Goal: Task Accomplishment & Management: Use online tool/utility

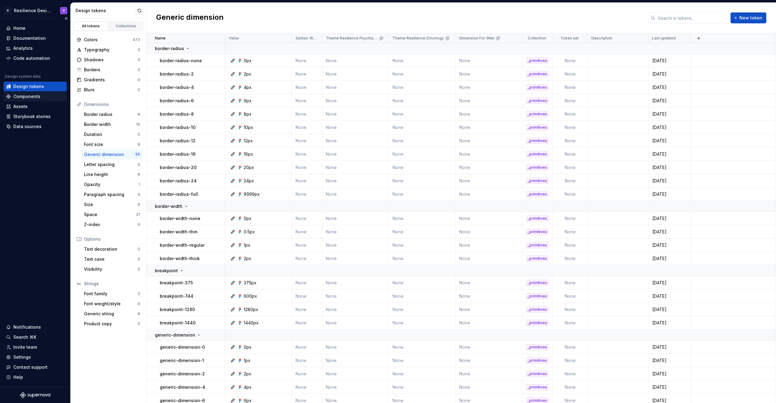
click at [33, 98] on div "Components" at bounding box center [26, 96] width 27 height 6
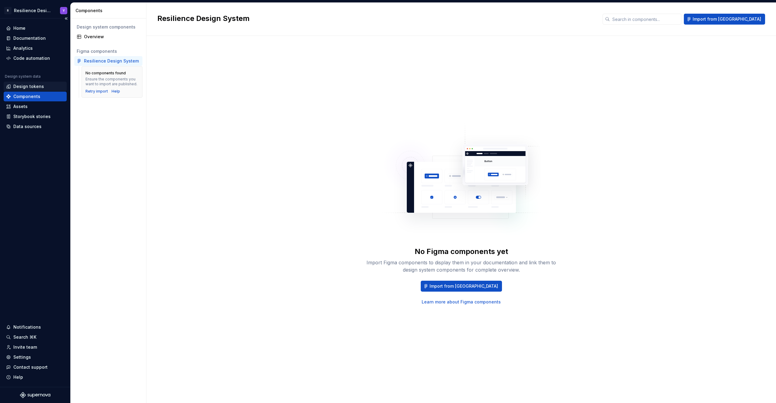
click at [40, 86] on div "Design tokens" at bounding box center [28, 86] width 31 height 6
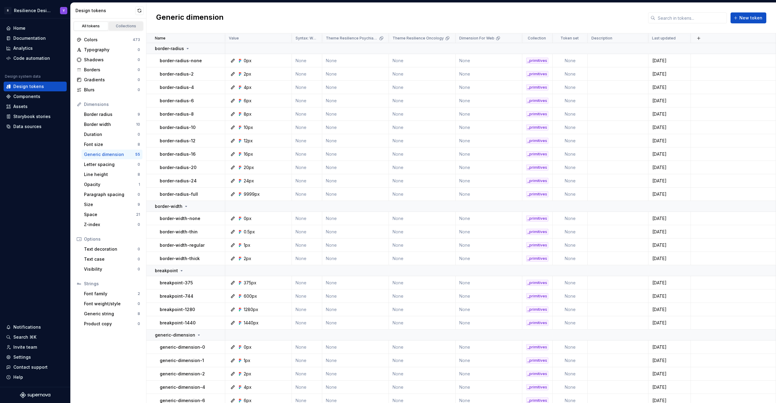
click at [136, 26] on div "Collections" at bounding box center [126, 26] width 30 height 5
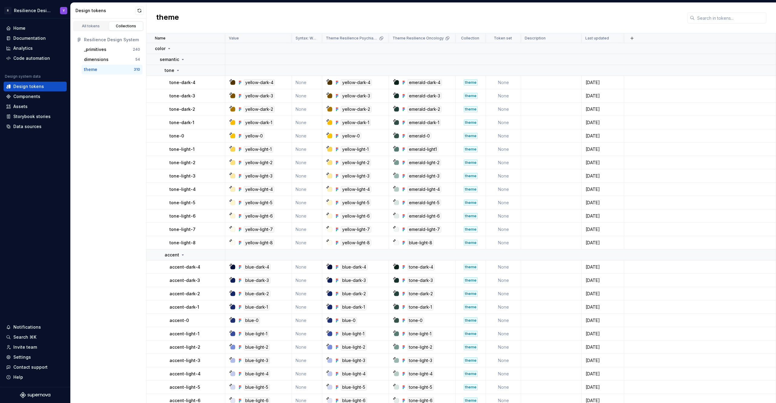
click at [98, 69] on div "theme" at bounding box center [109, 69] width 50 height 6
click at [382, 37] on html "R Resilience Design System Y Home Documentation Analytics Code automation Desig…" at bounding box center [388, 201] width 776 height 403
click at [399, 51] on span "Edit theme" at bounding box center [407, 50] width 39 height 6
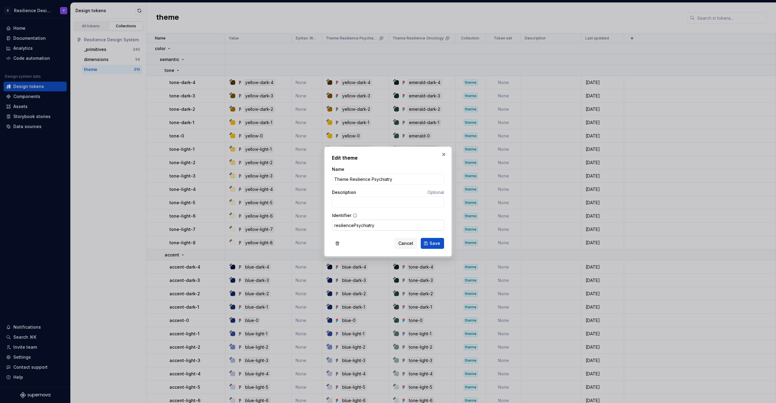
click at [370, 224] on input "resiliencePsychiatry" at bounding box center [388, 225] width 112 height 11
paste input "Unable to run exporter: Error: Cannot access property name of null in expressio…"
type input "resiliencePsychiatry"
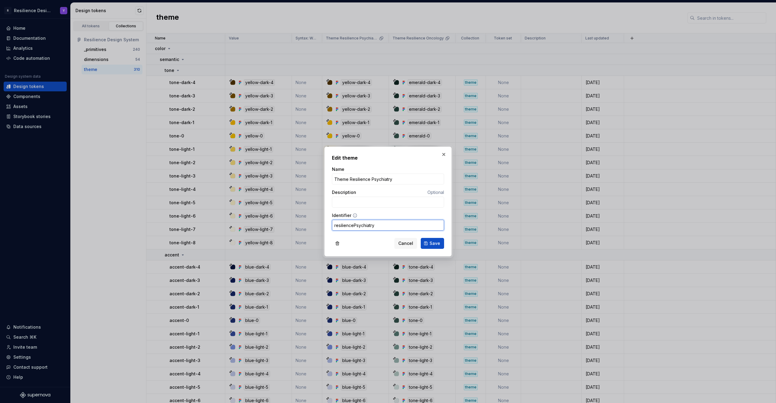
scroll to position [0, 0]
click at [408, 244] on span "Cancel" at bounding box center [405, 243] width 15 height 6
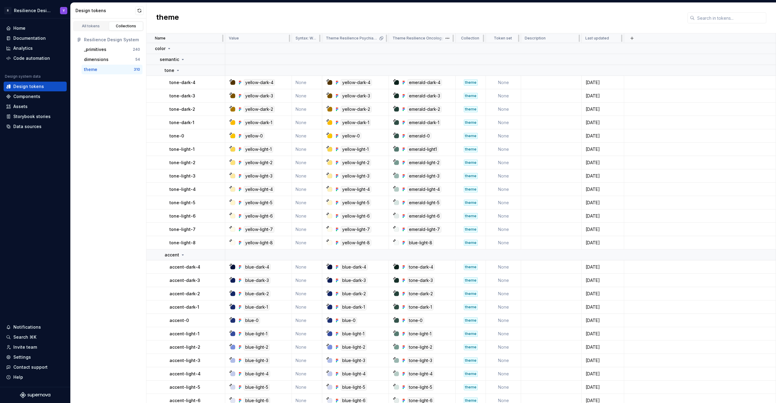
click at [441, 39] on span at bounding box center [448, 37] width 16 height 9
click at [414, 36] on p "Theme Resilience Oncology" at bounding box center [418, 38] width 51 height 5
click at [447, 39] on html "R Resilience Design System Y Home Documentation Analytics Code automation Desig…" at bounding box center [388, 201] width 776 height 403
click at [455, 52] on span "Edit theme" at bounding box center [474, 50] width 39 height 6
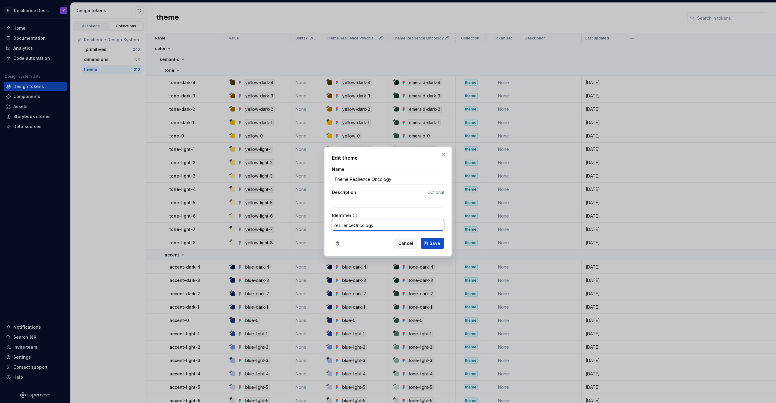
click at [366, 226] on input "resilienceOncology" at bounding box center [388, 225] width 112 height 11
click at [415, 243] on button "Cancel" at bounding box center [406, 243] width 23 height 11
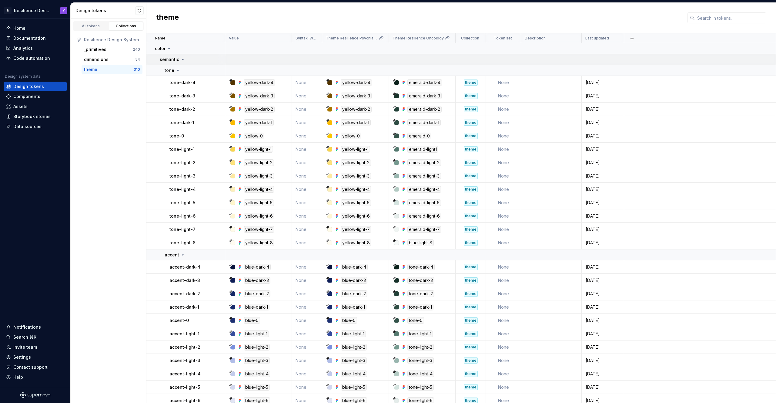
click at [177, 62] on td "semantic" at bounding box center [185, 59] width 79 height 11
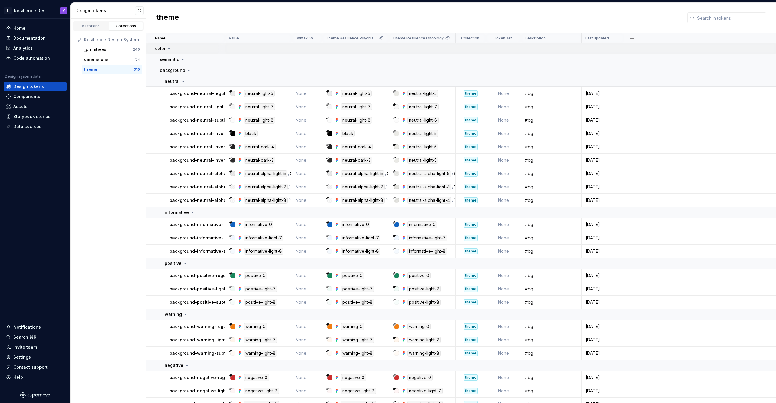
click at [173, 50] on div "color" at bounding box center [190, 48] width 70 height 6
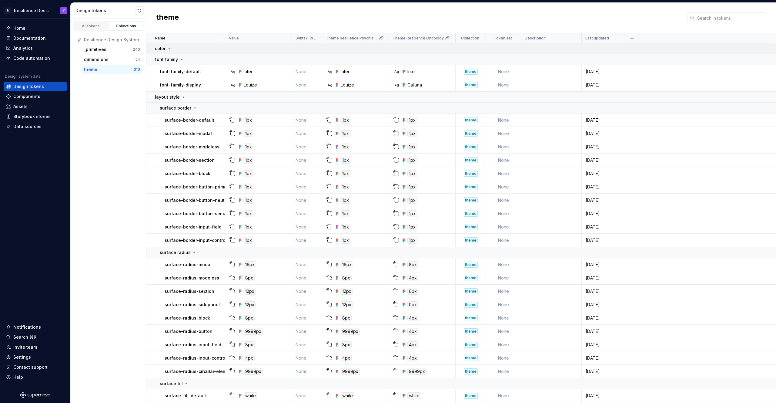
click at [173, 50] on div "color" at bounding box center [190, 48] width 70 height 6
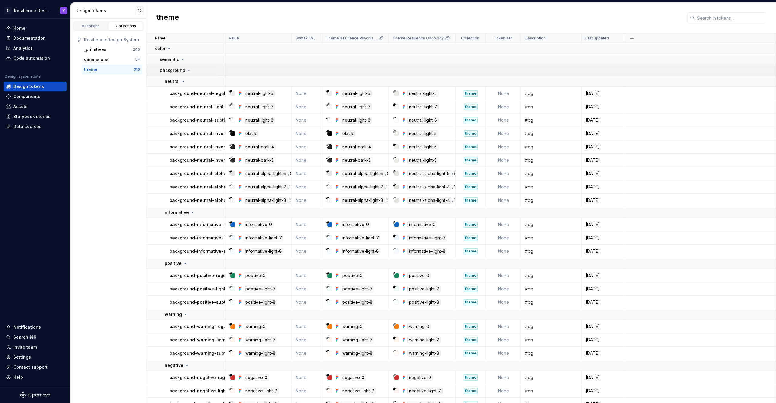
click at [183, 71] on p "background" at bounding box center [172, 70] width 25 height 6
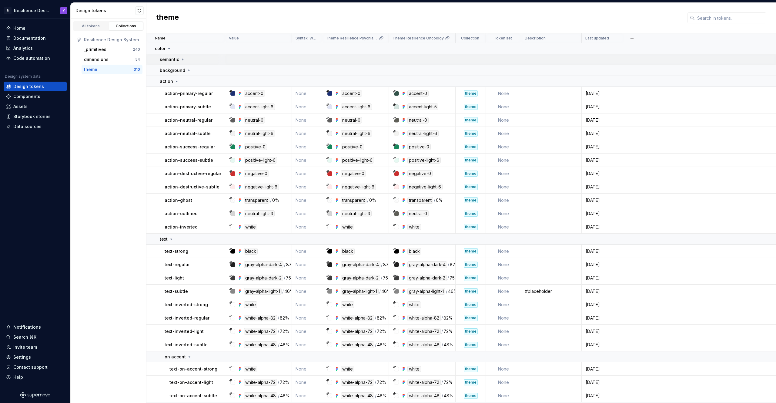
click at [183, 61] on icon at bounding box center [182, 59] width 5 height 5
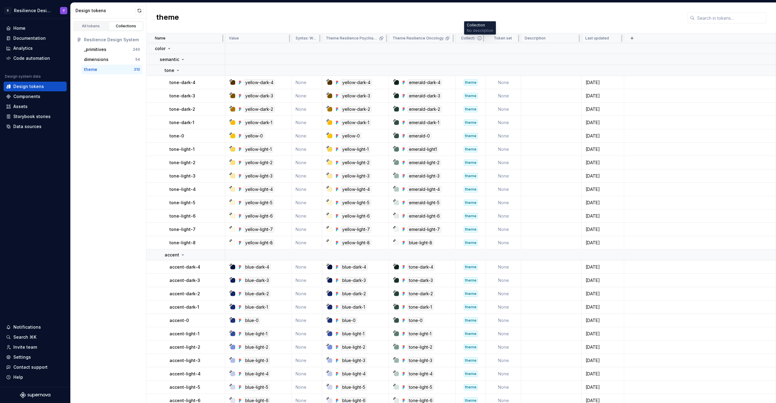
click at [480, 39] on icon at bounding box center [479, 38] width 5 height 5
click at [25, 360] on div "Settings" at bounding box center [35, 357] width 63 height 10
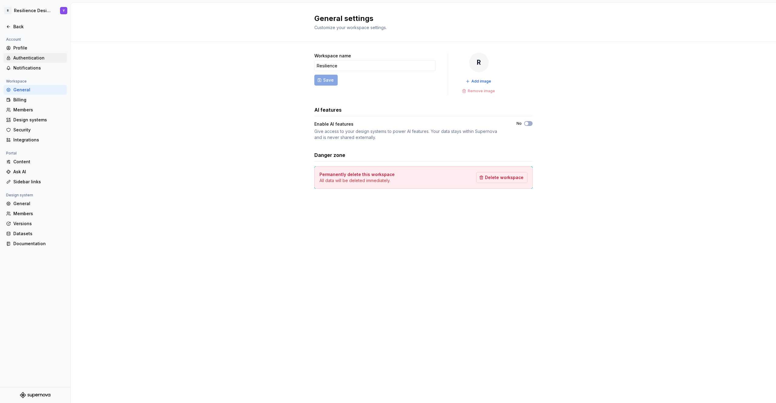
click at [40, 58] on div "Authentication" at bounding box center [38, 58] width 51 height 6
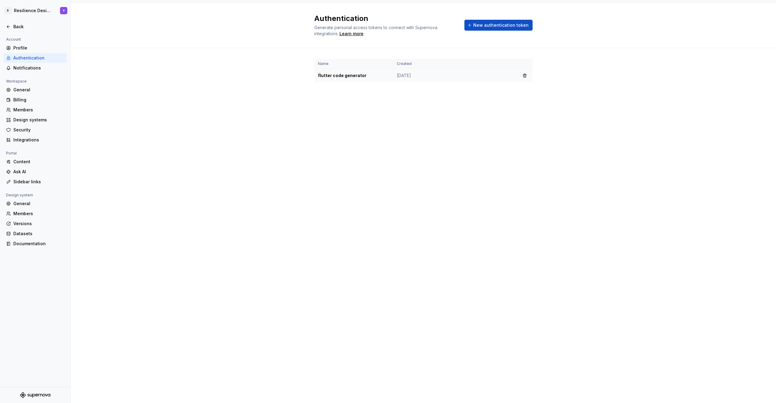
click at [350, 76] on td "flutter code generator" at bounding box center [353, 76] width 79 height 14
drag, startPoint x: 431, startPoint y: 76, endPoint x: 379, endPoint y: 77, distance: 51.6
click at [379, 77] on tr "flutter code generator [DATE]" at bounding box center [423, 76] width 218 height 14
click at [37, 119] on div "Design systems" at bounding box center [38, 120] width 51 height 6
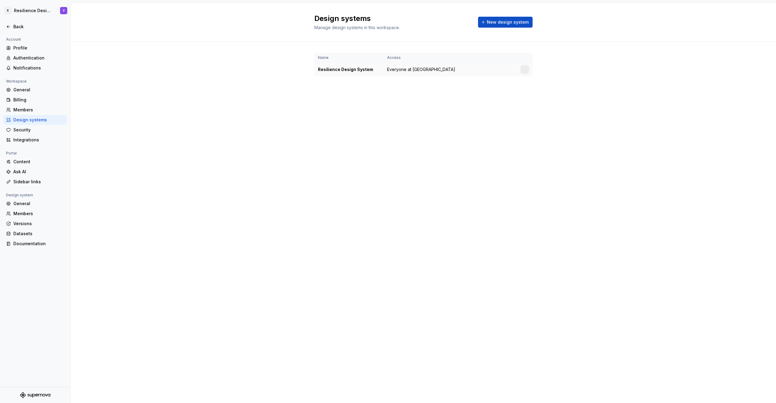
click at [344, 71] on div "Resilience Design System" at bounding box center [349, 69] width 62 height 6
click at [530, 70] on td at bounding box center [525, 70] width 16 height 14
click at [524, 71] on html "R Resilience Design System Y Back Account Profile Authentication Notifications …" at bounding box center [388, 201] width 776 height 403
click at [559, 89] on div "Design system settings" at bounding box center [561, 91] width 58 height 6
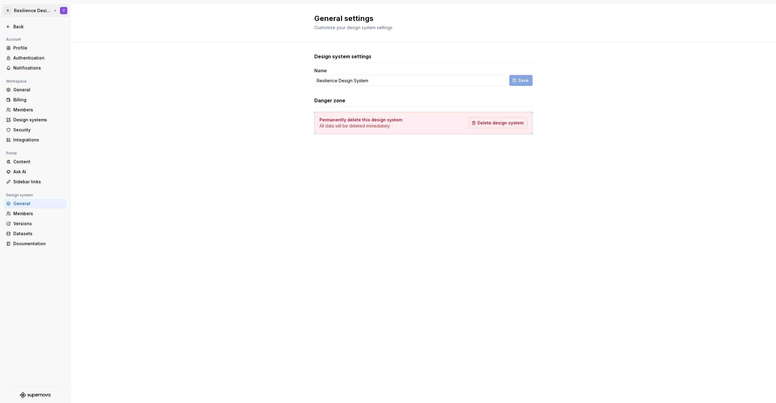
click at [25, 15] on html "R Resilience Design System Y Back Account Profile Authentication Notifications …" at bounding box center [388, 201] width 776 height 403
click at [229, 27] on html "R Resilience Design System Y Back Account Profile Authentication Notifications …" at bounding box center [388, 201] width 776 height 403
click at [37, 33] on div at bounding box center [35, 34] width 70 height 4
click at [37, 29] on div "Back" at bounding box center [38, 27] width 51 height 6
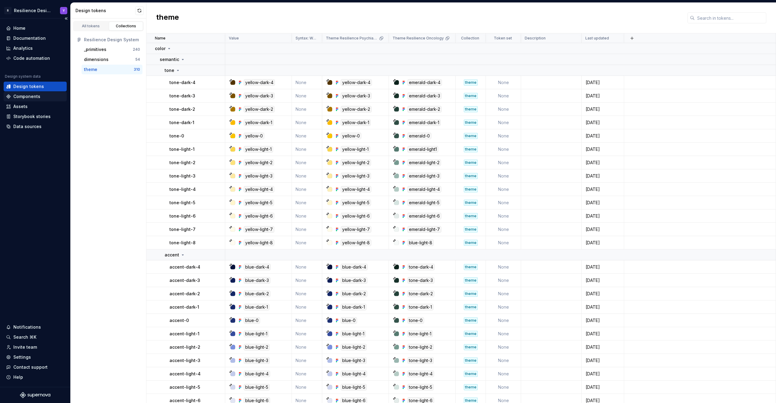
click at [27, 96] on div "Components" at bounding box center [26, 96] width 27 height 6
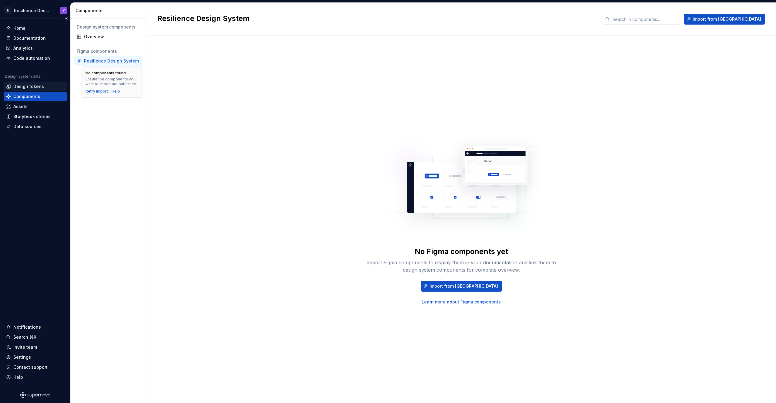
click at [30, 89] on div "Design tokens" at bounding box center [35, 87] width 63 height 10
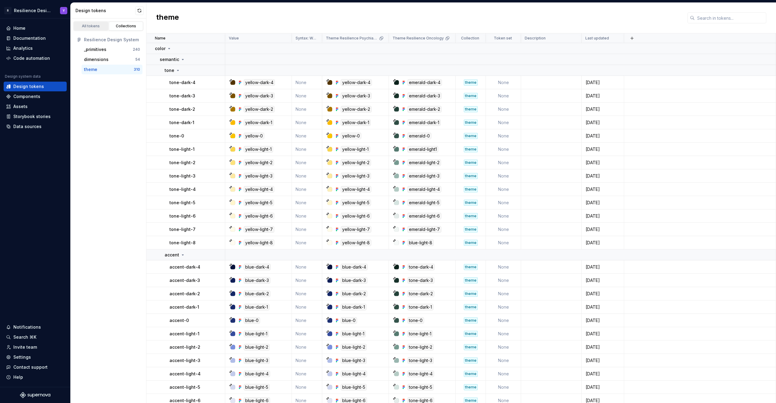
click at [98, 26] on div "All tokens" at bounding box center [91, 26] width 30 height 5
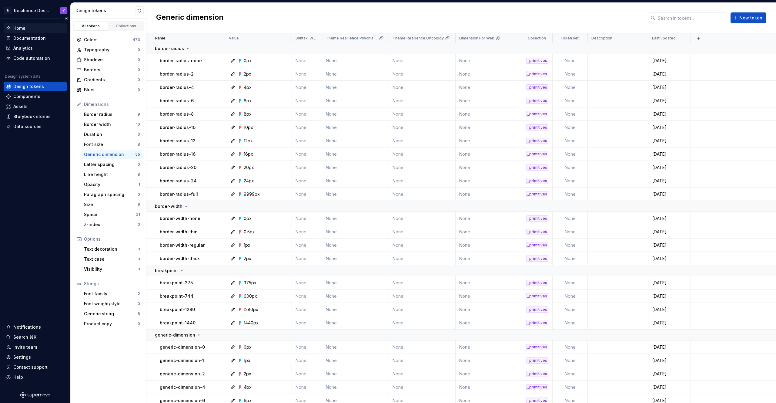
click at [29, 28] on div "Home" at bounding box center [35, 28] width 58 height 6
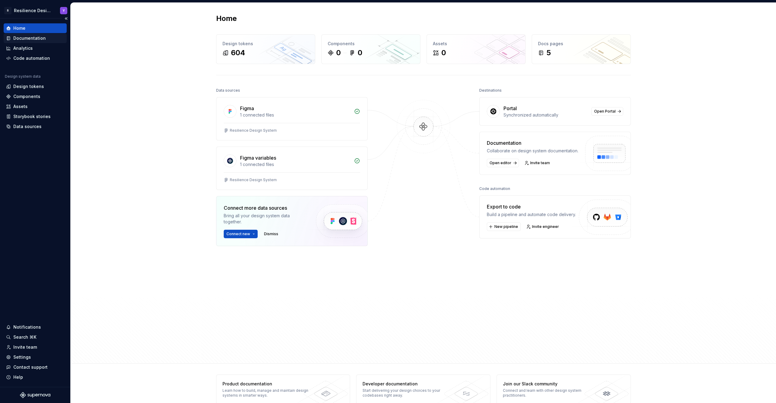
click at [35, 38] on div "Documentation" at bounding box center [29, 38] width 32 height 6
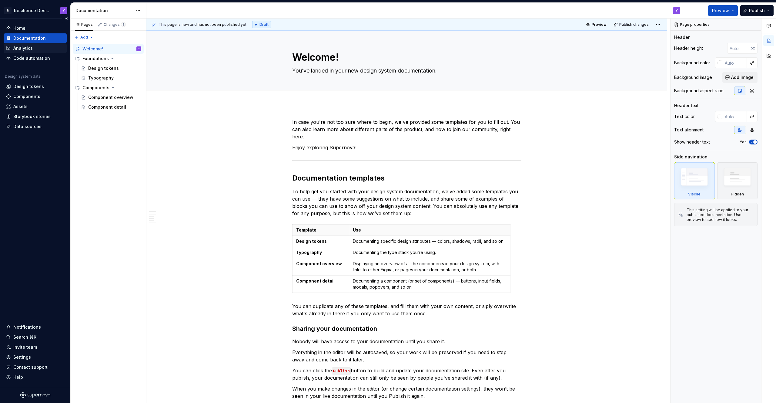
click at [33, 50] on div "Analytics" at bounding box center [35, 48] width 58 height 6
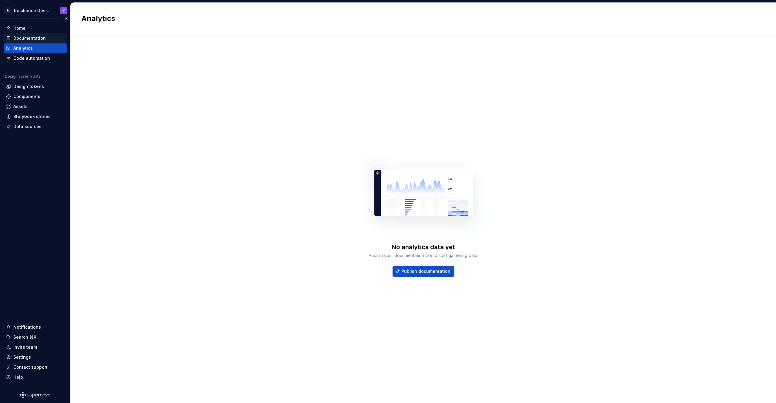
click at [31, 38] on div "Documentation" at bounding box center [29, 38] width 32 height 6
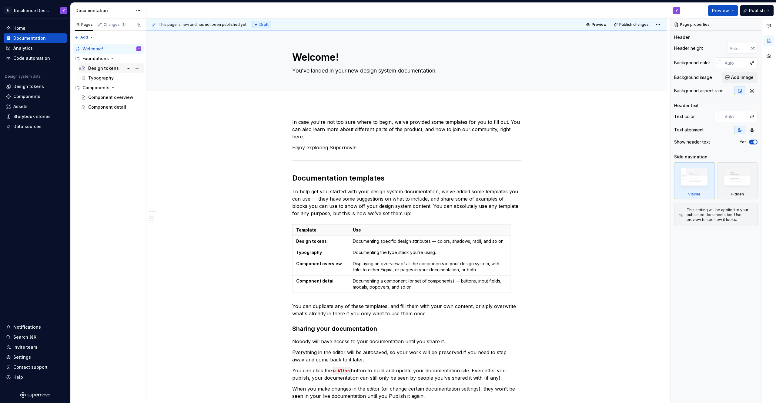
click at [105, 66] on div "Design tokens" at bounding box center [103, 68] width 31 height 6
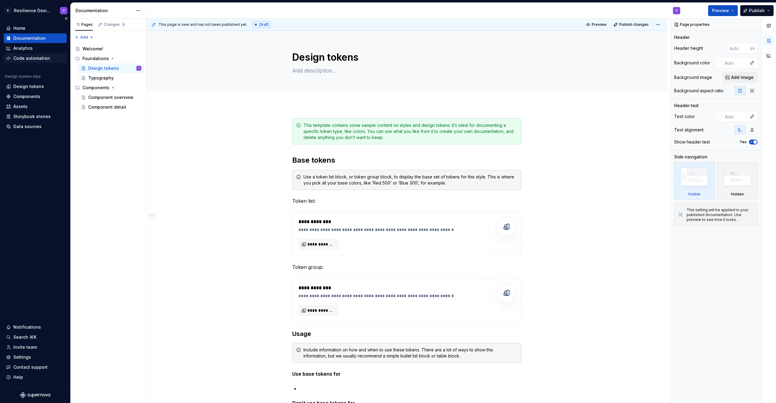
type textarea "*"
click at [30, 59] on div "Code automation" at bounding box center [31, 58] width 37 height 6
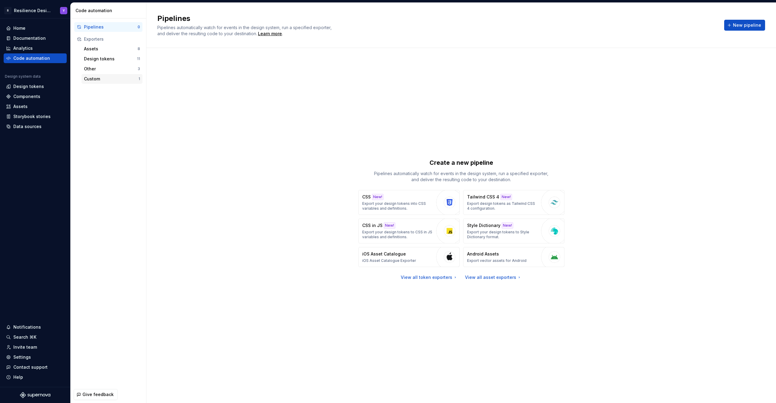
click at [103, 83] on div "Custom 1" at bounding box center [112, 79] width 61 height 10
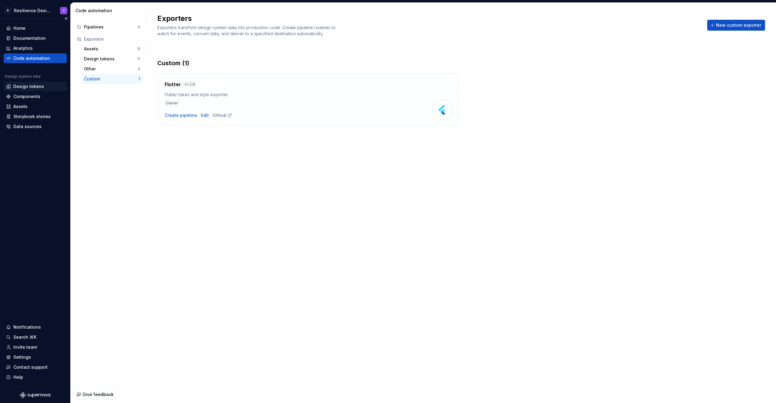
click at [30, 86] on div "Design tokens" at bounding box center [28, 86] width 31 height 6
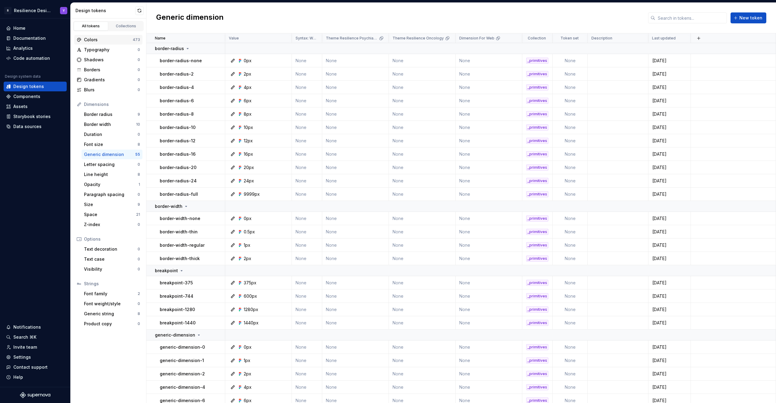
click at [104, 39] on div "Colors" at bounding box center [108, 40] width 49 height 6
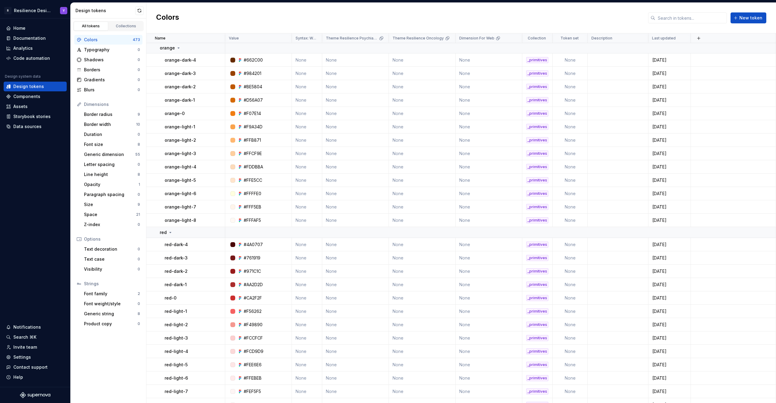
scroll to position [2137, 0]
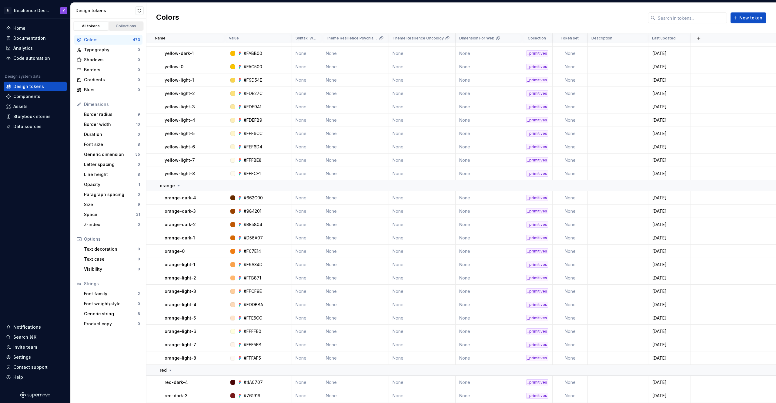
click at [123, 28] on div "Collections" at bounding box center [126, 26] width 30 height 5
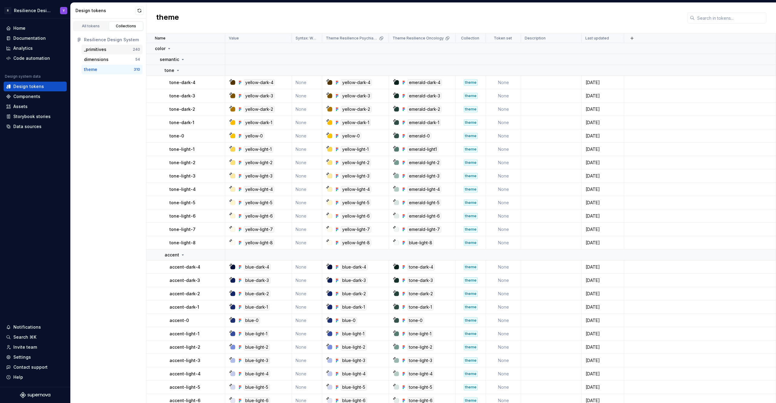
click at [113, 49] on div "_primitives" at bounding box center [108, 49] width 49 height 6
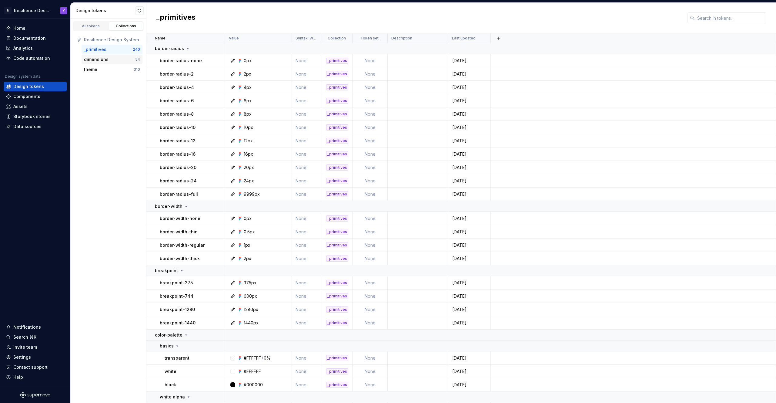
click at [111, 58] on div "dimensions" at bounding box center [109, 59] width 51 height 6
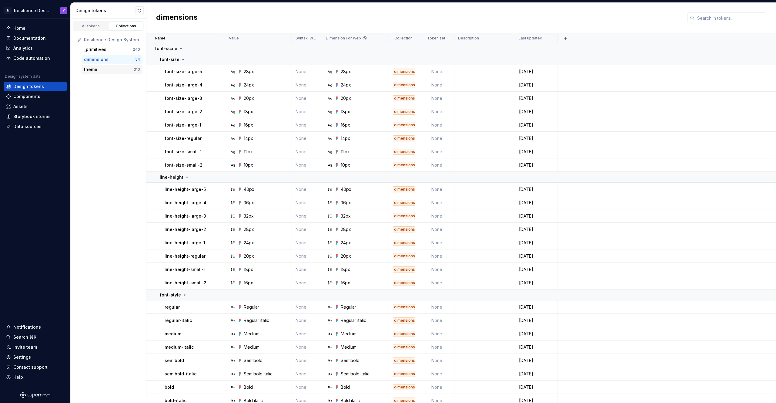
click at [111, 69] on div "theme" at bounding box center [109, 69] width 50 height 6
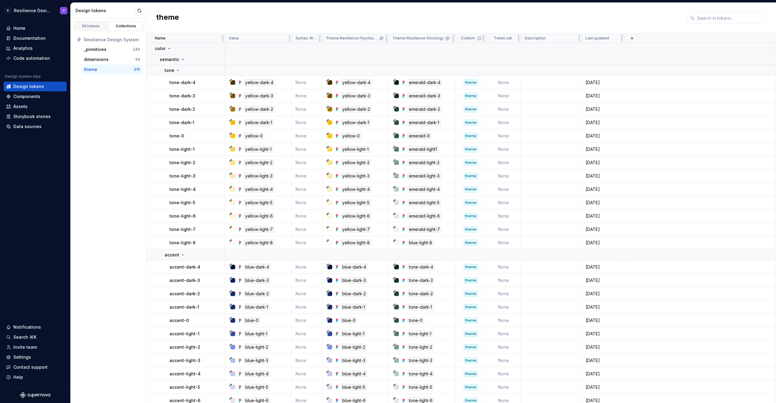
click at [480, 38] on icon at bounding box center [479, 38] width 5 height 5
click at [415, 39] on p "Theme Resilience Oncology" at bounding box center [418, 38] width 51 height 5
click at [632, 39] on button "button" at bounding box center [632, 38] width 8 height 8
click at [587, 49] on div "New theme" at bounding box center [587, 50] width 24 height 6
click at [94, 25] on div "All tokens" at bounding box center [91, 26] width 30 height 5
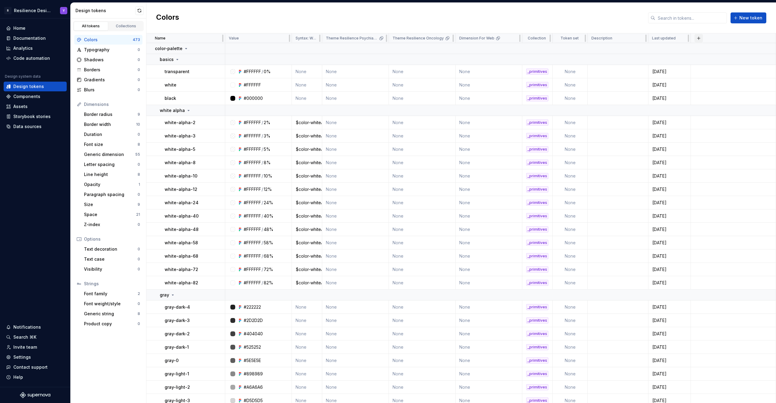
click at [700, 38] on button "button" at bounding box center [699, 38] width 8 height 8
click at [667, 50] on div "New theme" at bounding box center [671, 50] width 58 height 6
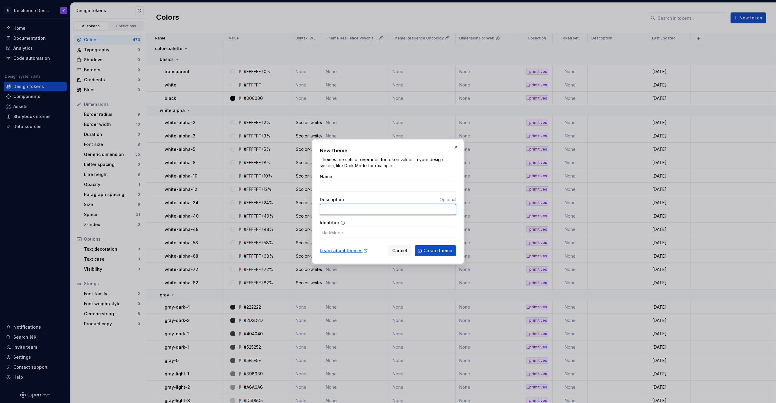
click at [363, 206] on input "Description" at bounding box center [388, 209] width 136 height 11
click at [353, 233] on input "Identifier" at bounding box center [388, 232] width 136 height 11
click at [400, 250] on span "Cancel" at bounding box center [399, 250] width 15 height 6
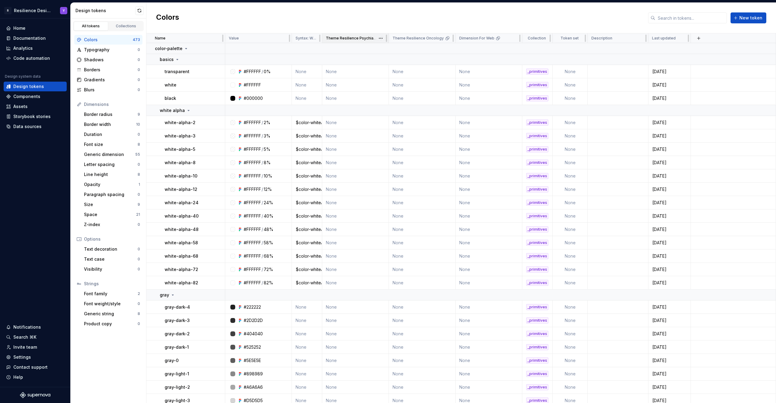
click at [347, 41] on div "Theme Resilience Psychiatry" at bounding box center [355, 38] width 67 height 10
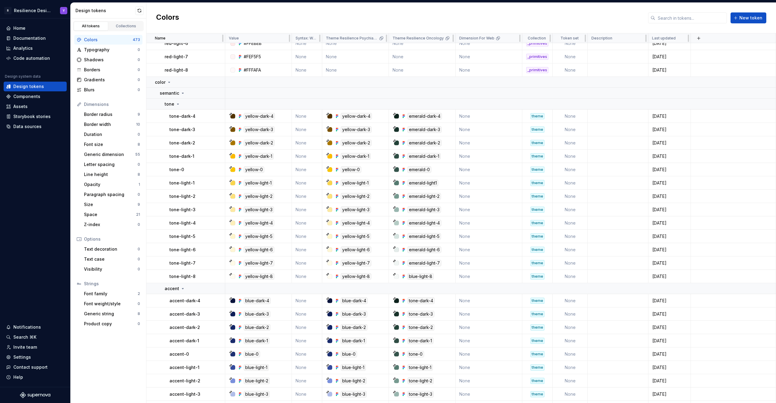
scroll to position [2617, 0]
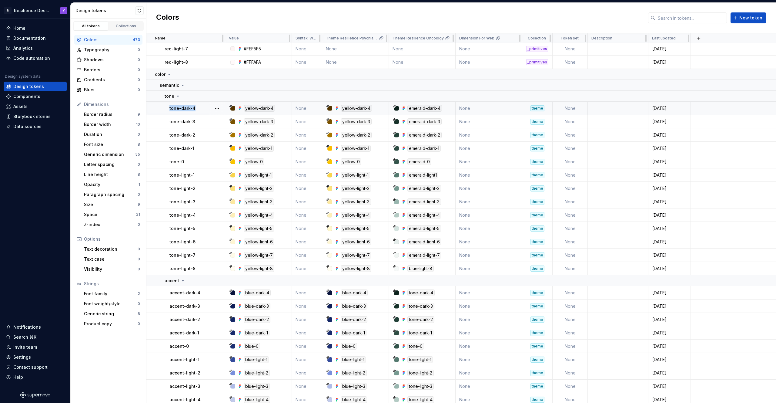
drag, startPoint x: 200, startPoint y: 109, endPoint x: 170, endPoint y: 109, distance: 30.3
click at [170, 109] on div "tone-dark-4" at bounding box center [197, 108] width 55 height 6
copy p "tone-dark-4"
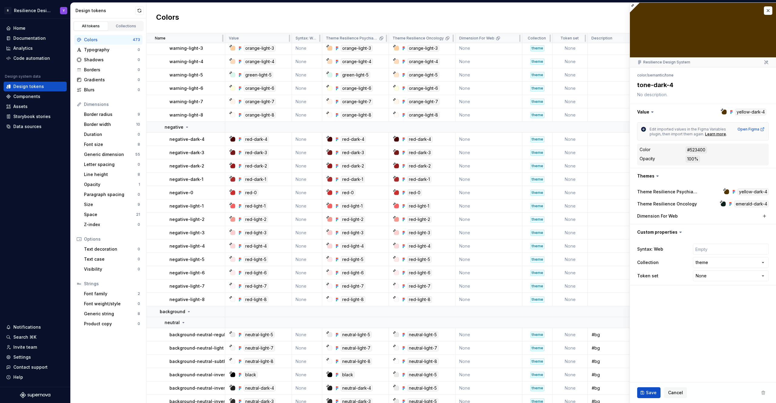
scroll to position [3890, 0]
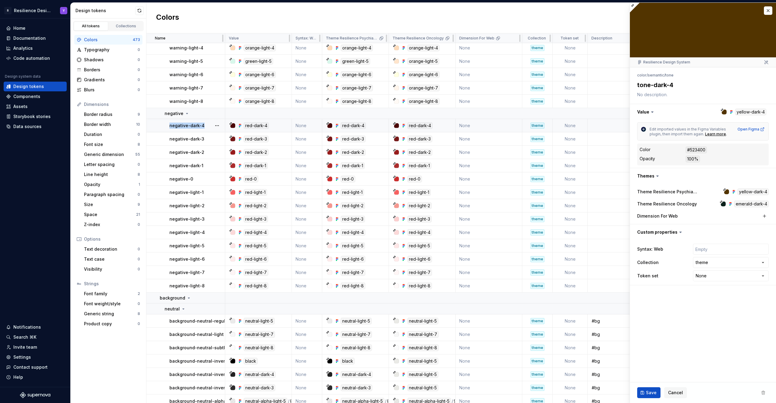
drag, startPoint x: 167, startPoint y: 128, endPoint x: 207, endPoint y: 127, distance: 40.3
click at [207, 127] on td "negative-dark-4" at bounding box center [185, 125] width 79 height 13
copy p "negative-dark-4"
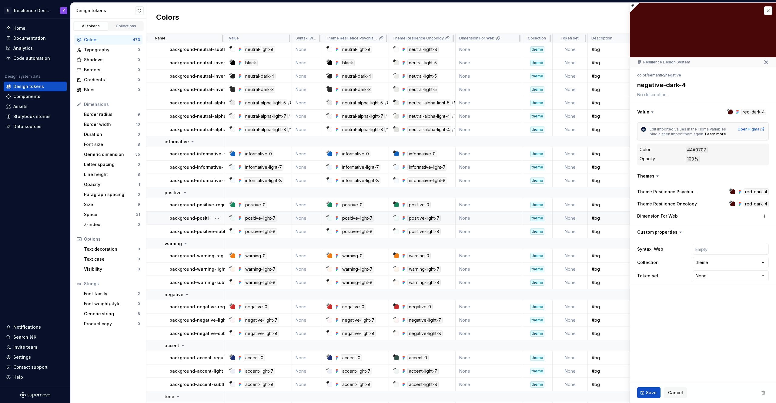
scroll to position [4189, 0]
click at [102, 153] on div "Generic dimension" at bounding box center [109, 154] width 51 height 6
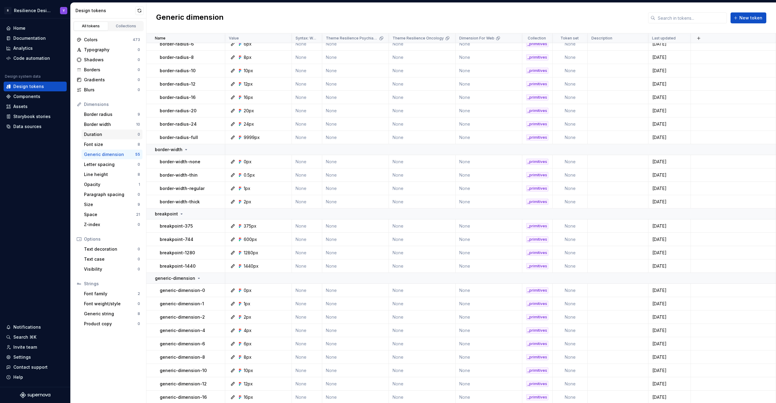
scroll to position [69, 0]
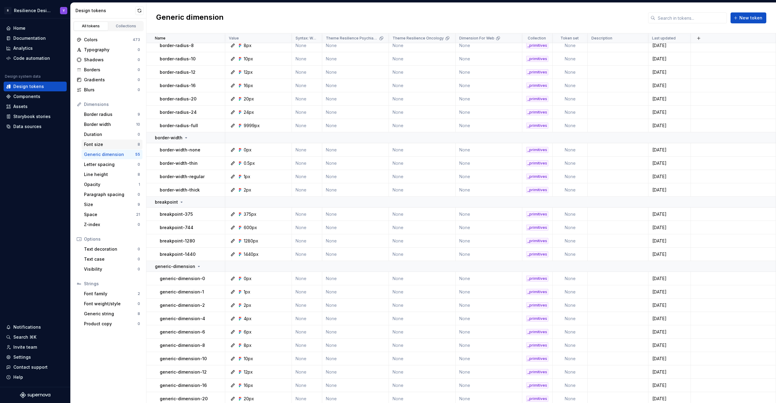
click at [113, 143] on div "Font size" at bounding box center [111, 144] width 54 height 6
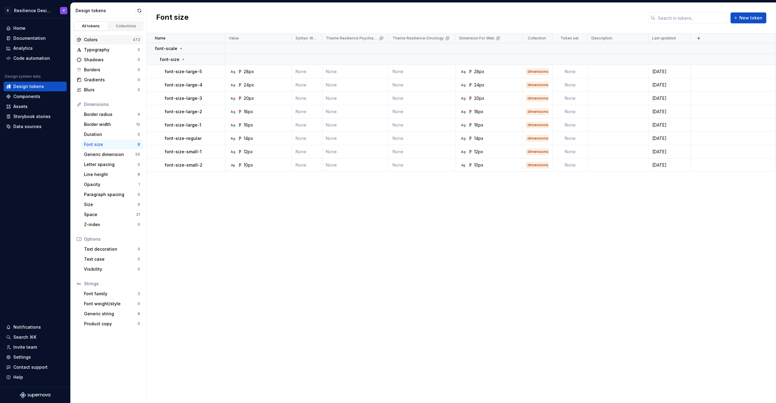
click at [101, 42] on div "Colors" at bounding box center [108, 40] width 49 height 6
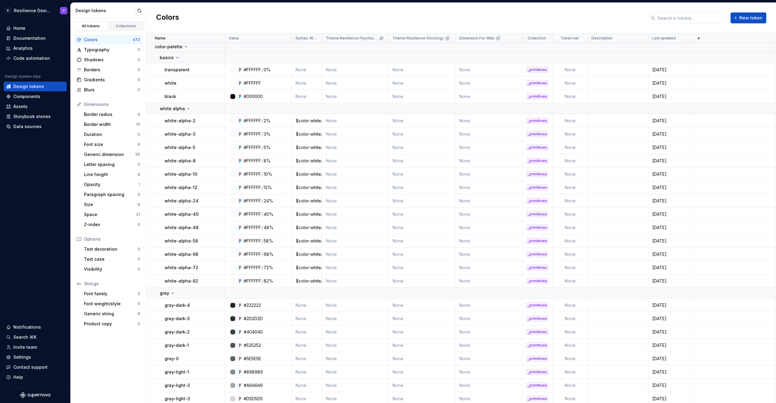
scroll to position [0, 0]
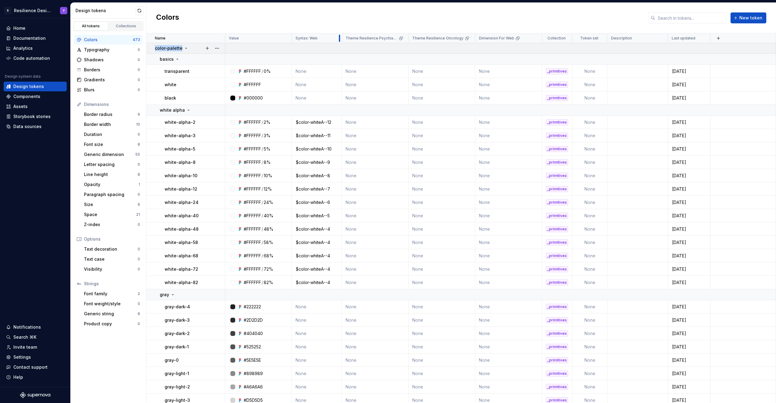
drag, startPoint x: 321, startPoint y: 39, endPoint x: 337, endPoint y: 45, distance: 17.8
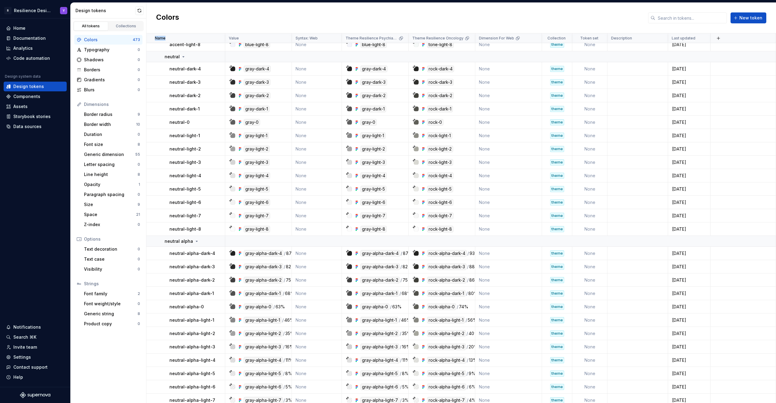
scroll to position [3025, 0]
drag, startPoint x: 261, startPoint y: 123, endPoint x: 247, endPoint y: 122, distance: 14.9
click at [247, 122] on div "gray-0" at bounding box center [260, 122] width 62 height 7
copy div "gray-0"
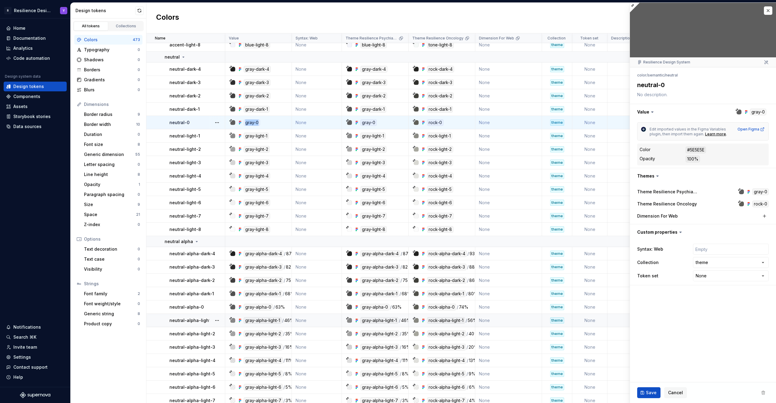
drag, startPoint x: 260, startPoint y: 122, endPoint x: 246, endPoint y: 122, distance: 14.0
click at [246, 122] on div "gray-0" at bounding box center [252, 122] width 16 height 7
drag, startPoint x: 260, startPoint y: 125, endPoint x: 245, endPoint y: 123, distance: 15.8
click at [245, 123] on div "gray-0" at bounding box center [260, 122] width 62 height 7
copy div "gray-0"
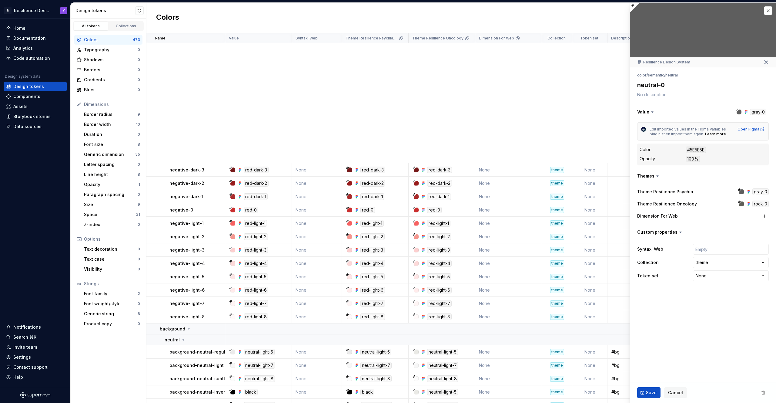
scroll to position [4121, 0]
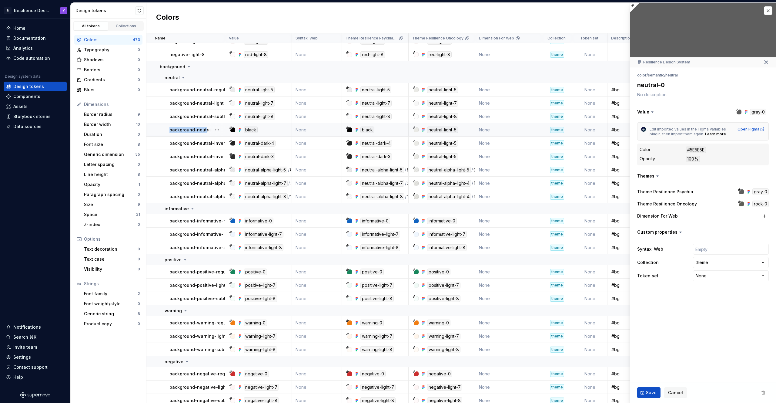
drag, startPoint x: 156, startPoint y: 131, endPoint x: 205, endPoint y: 131, distance: 49.7
click at [205, 130] on td "background-neutral-inverted-strong" at bounding box center [185, 129] width 79 height 13
copy p "background-neut"
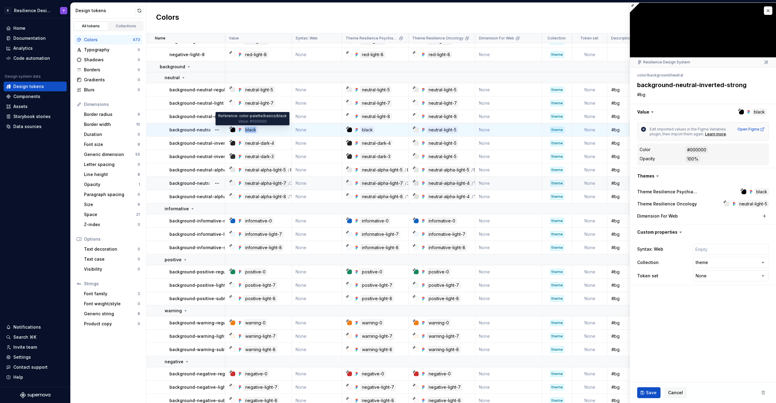
drag, startPoint x: 260, startPoint y: 128, endPoint x: 245, endPoint y: 130, distance: 15.0
click at [245, 130] on div "black" at bounding box center [260, 129] width 62 height 7
copy div "black"
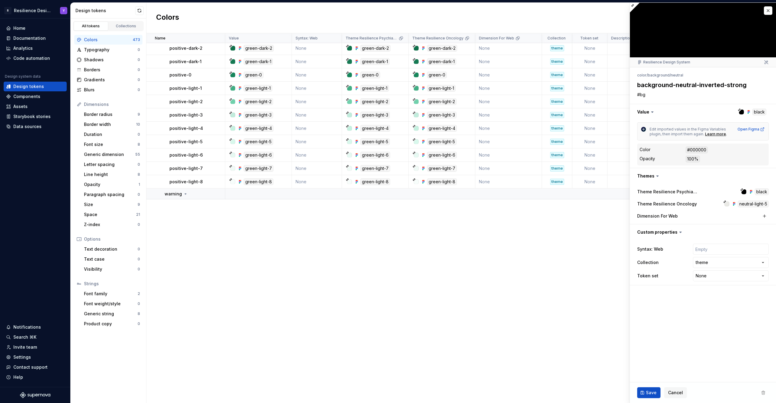
scroll to position [3265, 0]
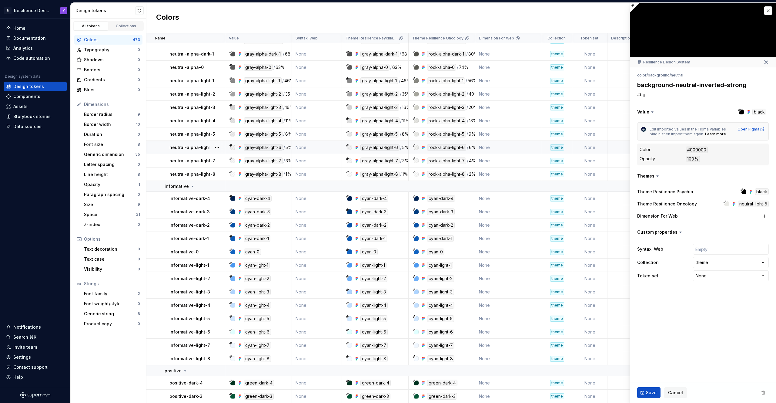
click at [233, 149] on div at bounding box center [232, 147] width 5 height 5
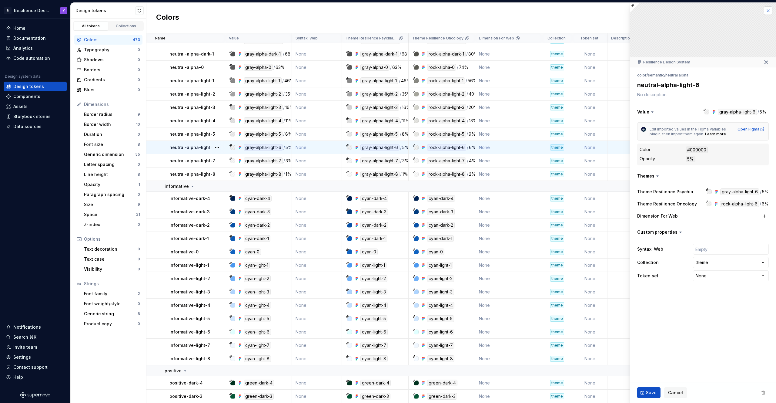
click at [768, 11] on button "button" at bounding box center [768, 10] width 8 height 8
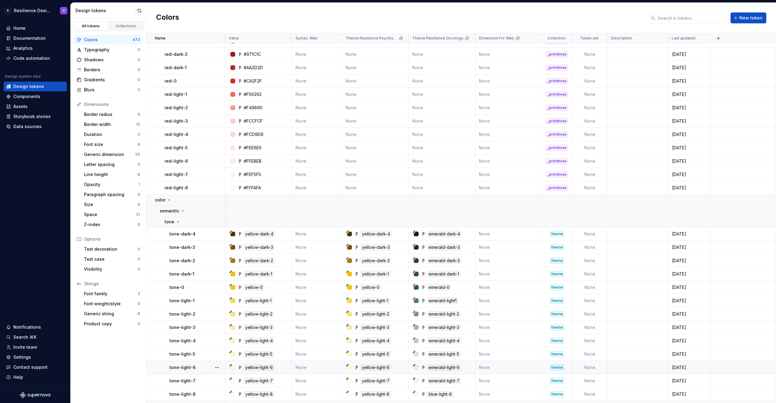
scroll to position [2584, 0]
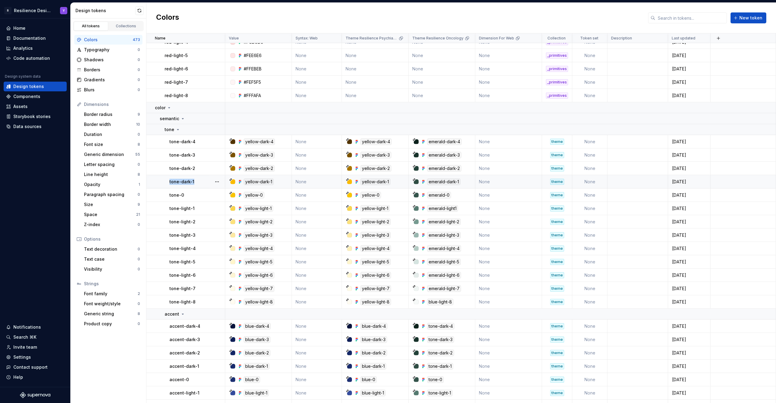
drag, startPoint x: 196, startPoint y: 180, endPoint x: 169, endPoint y: 182, distance: 27.4
click at [170, 182] on div "tone-dark-1" at bounding box center [197, 182] width 55 height 6
copy p "tone-dark-1"
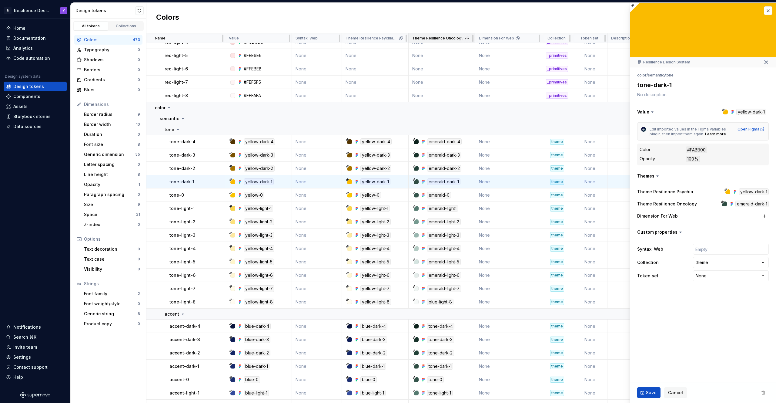
click at [444, 39] on p "Theme Resilience Oncology" at bounding box center [437, 38] width 51 height 5
click at [467, 39] on html "R Resilience Design System Y Home Documentation Analytics Code automation Desig…" at bounding box center [388, 201] width 776 height 403
click at [494, 47] on span "Edit theme" at bounding box center [493, 50] width 39 height 6
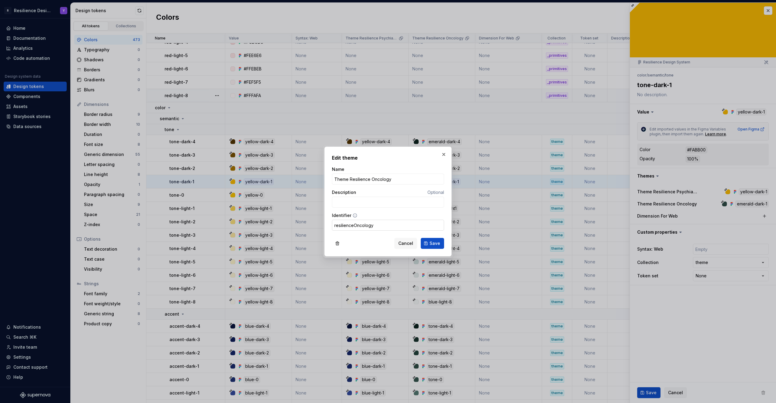
click at [391, 226] on input "resilienceOncology" at bounding box center [388, 225] width 112 height 11
click at [408, 243] on span "Cancel" at bounding box center [405, 243] width 15 height 6
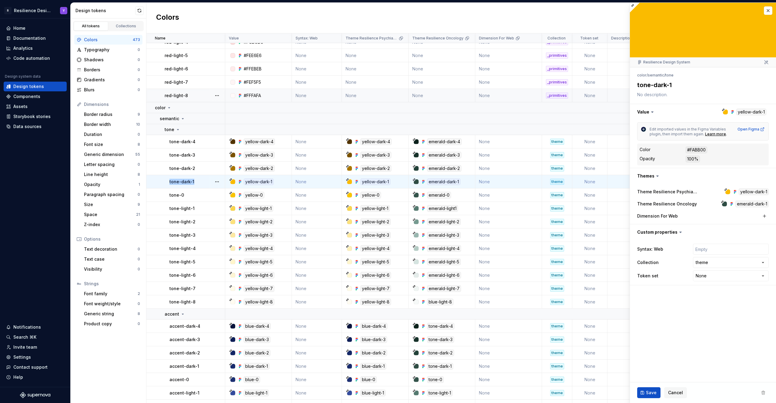
drag, startPoint x: 197, startPoint y: 182, endPoint x: 170, endPoint y: 183, distance: 27.3
click at [170, 183] on div "tone-dark-1" at bounding box center [197, 182] width 55 height 6
copy p "tone-dark-1"
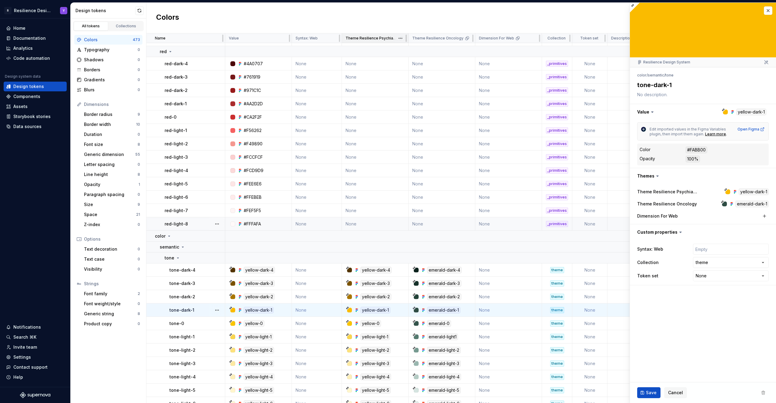
click at [364, 39] on p "Theme Resilience Psychiatry" at bounding box center [372, 38] width 52 height 5
click at [399, 39] on html "R Resilience Design System Y Home Documentation Analytics Code automation Desig…" at bounding box center [388, 201] width 776 height 403
click at [424, 49] on span "Edit theme" at bounding box center [427, 50] width 39 height 6
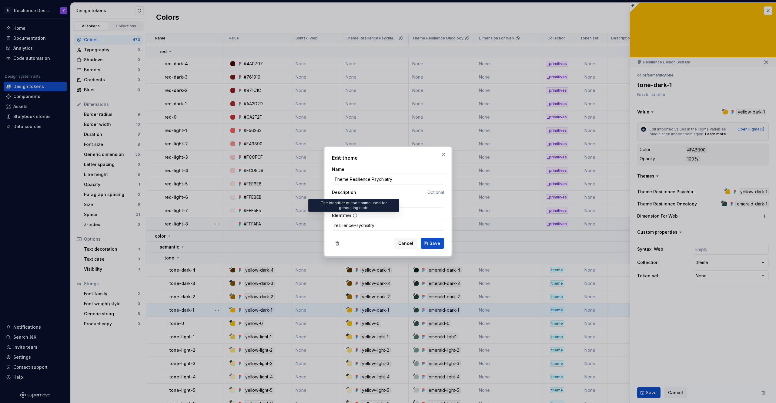
click at [355, 216] on icon at bounding box center [355, 215] width 4 height 4
click at [354, 213] on icon at bounding box center [355, 215] width 5 height 5
click at [345, 214] on label "Identifier" at bounding box center [341, 215] width 19 height 6
click at [345, 220] on input "resiliencePsychiatry" at bounding box center [388, 225] width 112 height 11
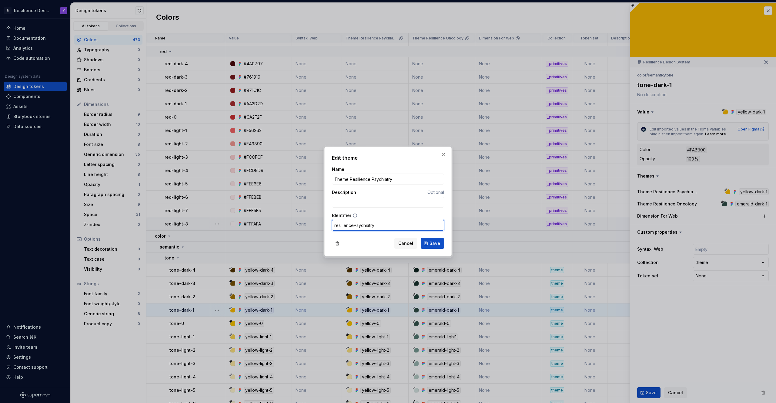
click at [345, 214] on label "Identifier" at bounding box center [341, 215] width 19 height 6
click at [345, 220] on input "resiliencePsychiatry" at bounding box center [388, 225] width 112 height 11
drag, startPoint x: 334, startPoint y: 214, endPoint x: 349, endPoint y: 213, distance: 14.9
click at [349, 213] on label "Identifier" at bounding box center [341, 215] width 19 height 6
click at [349, 220] on input "resiliencePsychiatry" at bounding box center [388, 225] width 112 height 11
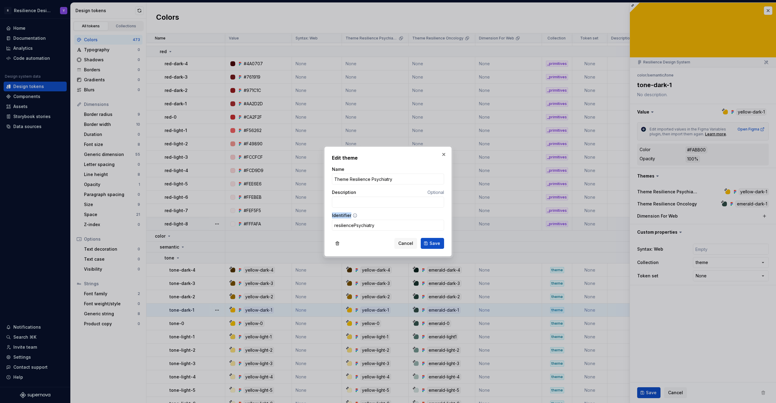
drag, startPoint x: 351, startPoint y: 213, endPoint x: 332, endPoint y: 215, distance: 18.9
click at [332, 215] on div "Identifier" at bounding box center [388, 215] width 112 height 6
copy div "Identifier"
click at [357, 213] on div "Identifier" at bounding box center [388, 215] width 112 height 6
click at [356, 214] on icon at bounding box center [355, 215] width 5 height 5
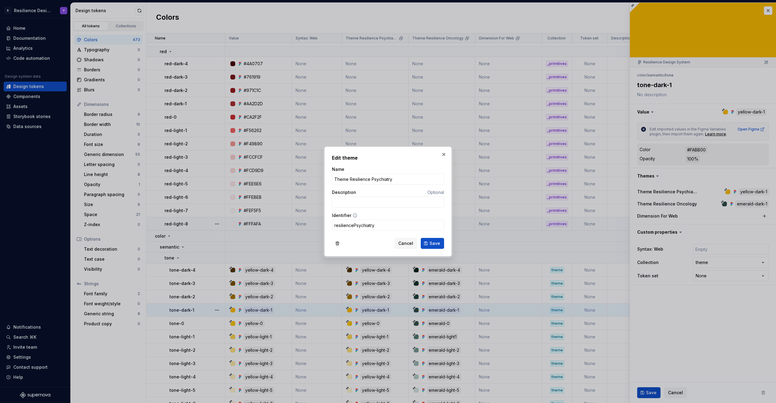
click at [355, 214] on icon at bounding box center [355, 215] width 5 height 5
click at [353, 216] on icon at bounding box center [355, 215] width 5 height 5
click at [341, 224] on input "resiliencePsychiatry" at bounding box center [388, 225] width 112 height 11
click at [395, 175] on input "Theme Resilience Psychiatry" at bounding box center [388, 178] width 112 height 11
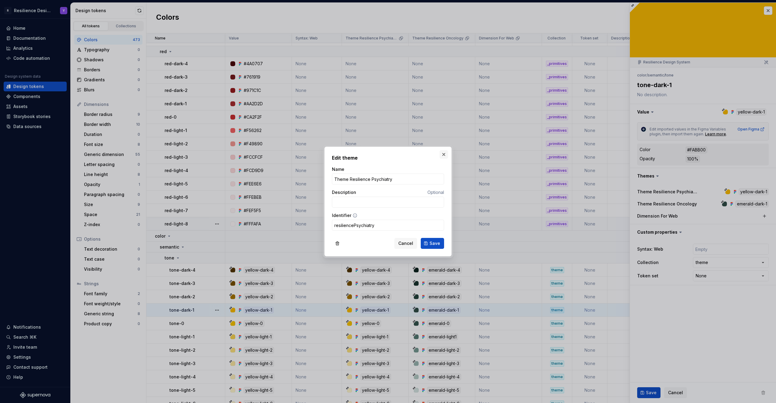
click at [445, 153] on button "button" at bounding box center [444, 154] width 8 height 8
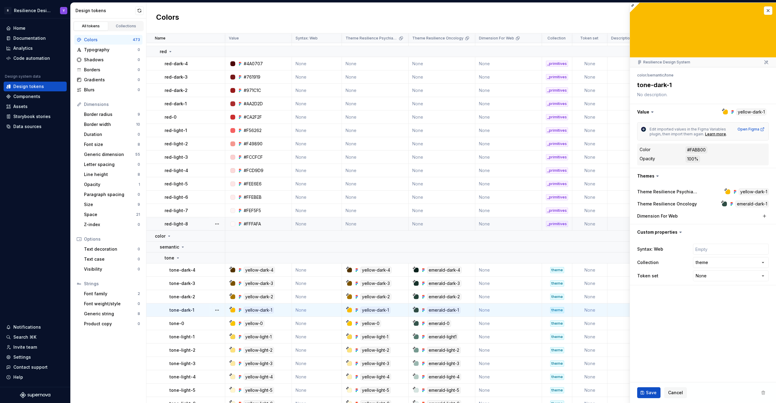
click at [102, 12] on div "Design tokens" at bounding box center [106, 11] width 60 height 6
click at [40, 25] on div "Home" at bounding box center [35, 28] width 58 height 6
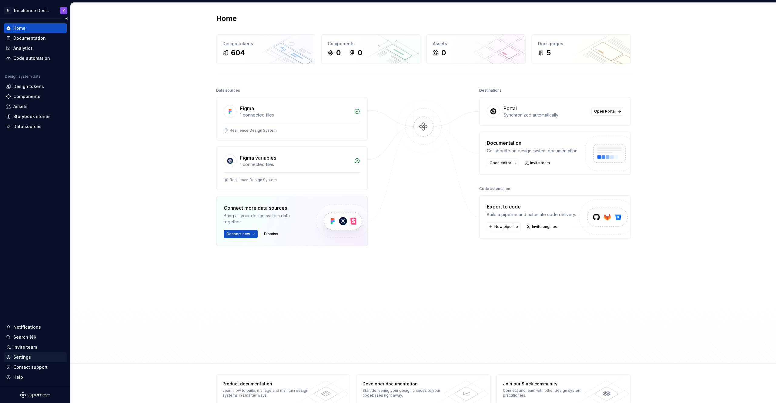
click at [22, 358] on div "Settings" at bounding box center [22, 357] width 18 height 6
click at [28, 97] on div "Components" at bounding box center [26, 96] width 27 height 6
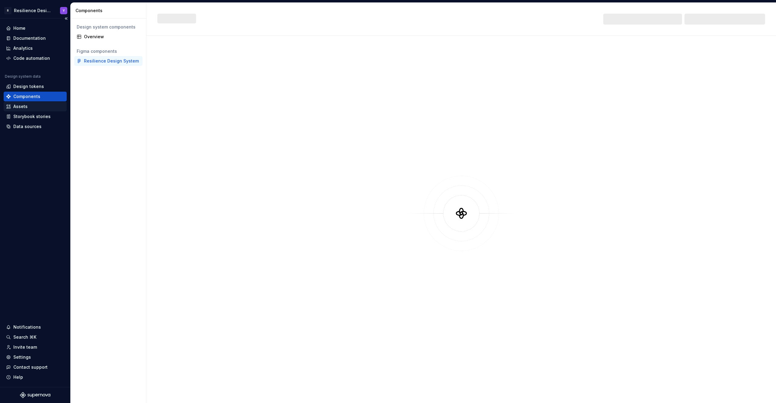
click at [36, 105] on div "Assets" at bounding box center [35, 106] width 58 height 6
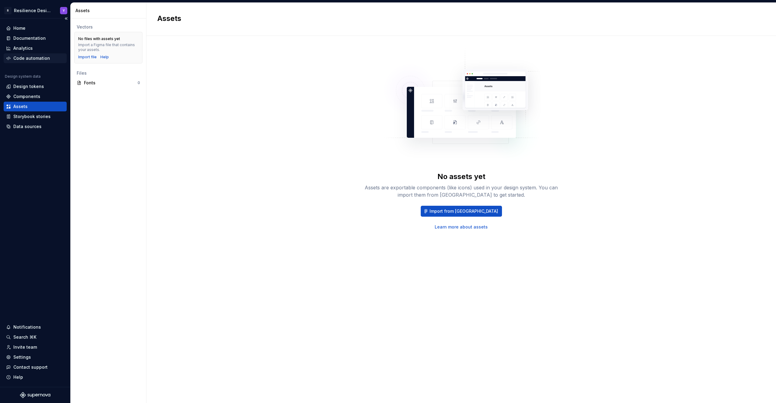
click at [29, 55] on div "Code automation" at bounding box center [31, 58] width 37 height 6
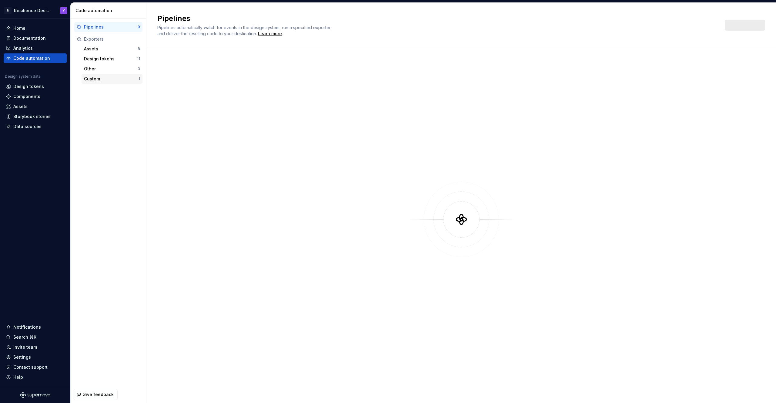
click at [109, 78] on div "Custom" at bounding box center [111, 79] width 55 height 6
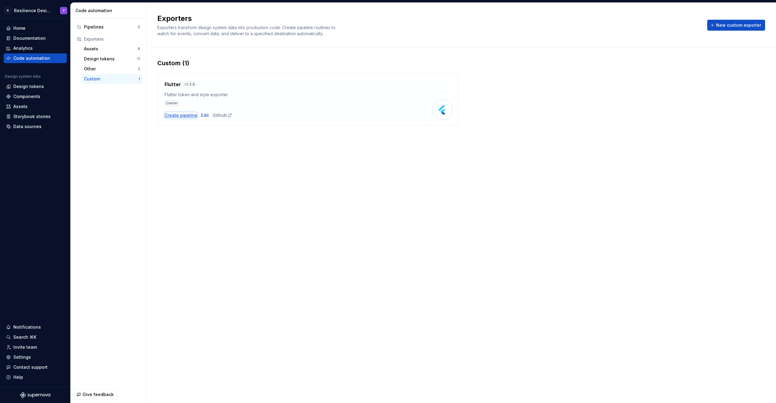
click at [183, 117] on div "Create pipeline" at bounding box center [181, 115] width 33 height 6
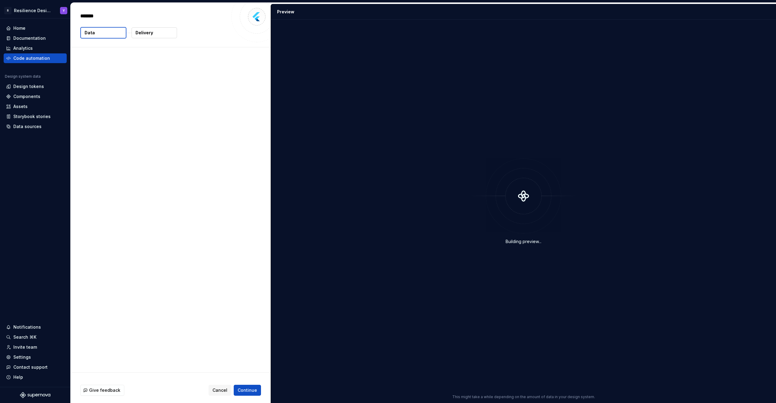
type textarea "*"
click at [112, 30] on button "Data" at bounding box center [103, 33] width 46 height 12
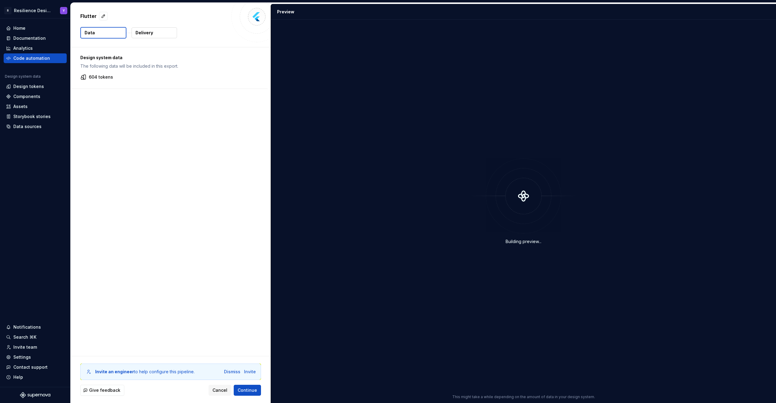
click at [140, 34] on p "Delivery" at bounding box center [145, 33] width 18 height 6
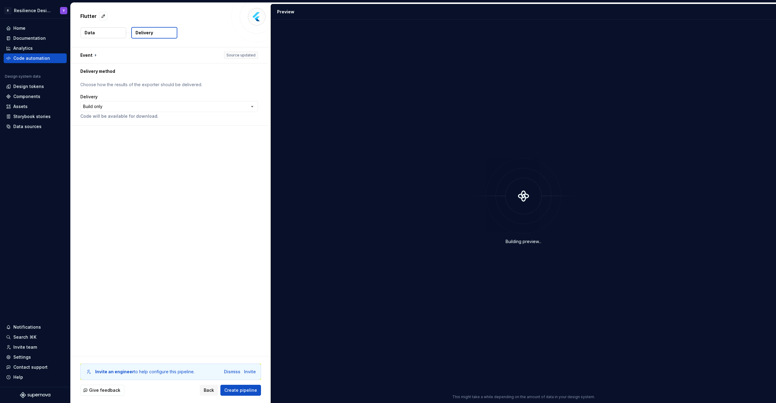
click at [110, 32] on button "Data" at bounding box center [103, 32] width 45 height 11
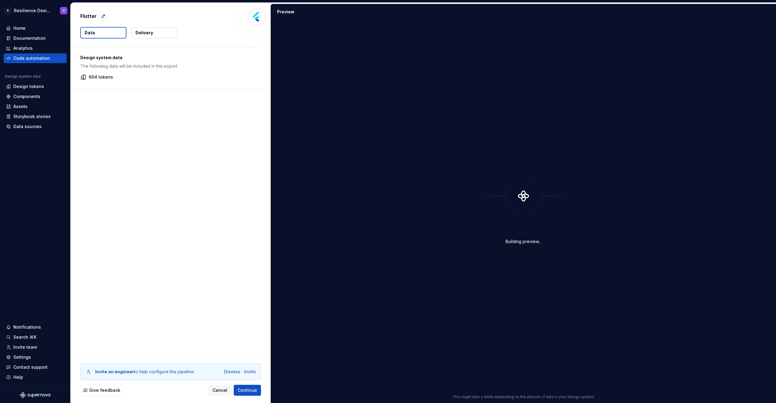
click at [150, 32] on p "Delivery" at bounding box center [145, 33] width 18 height 6
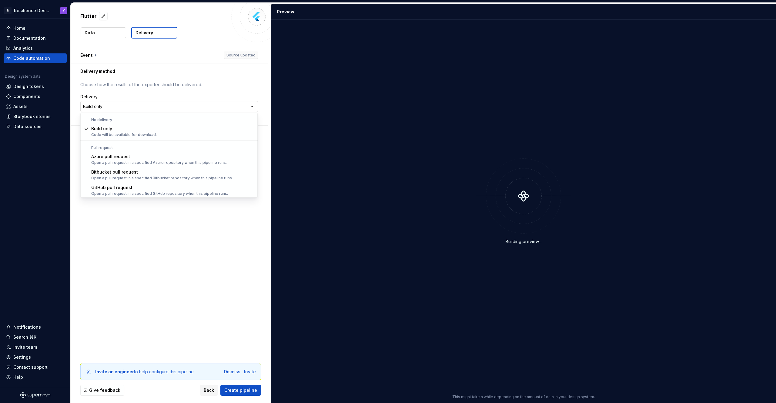
click at [131, 107] on html "**********" at bounding box center [388, 201] width 776 height 403
click at [201, 87] on html "**********" at bounding box center [388, 201] width 776 height 403
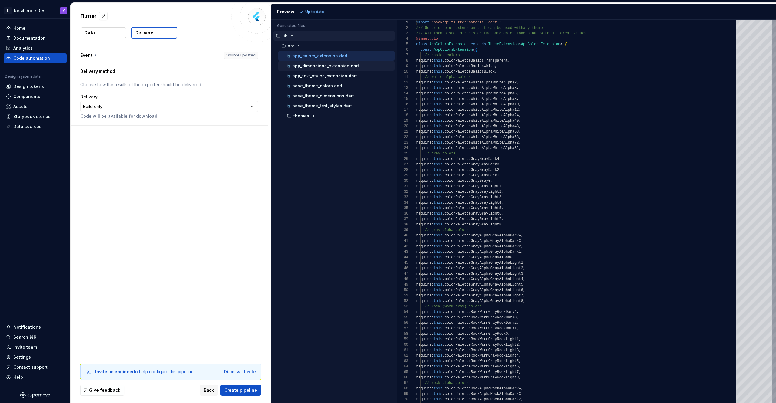
click at [332, 69] on button "app_dimensions_extension.dart" at bounding box center [336, 65] width 116 height 7
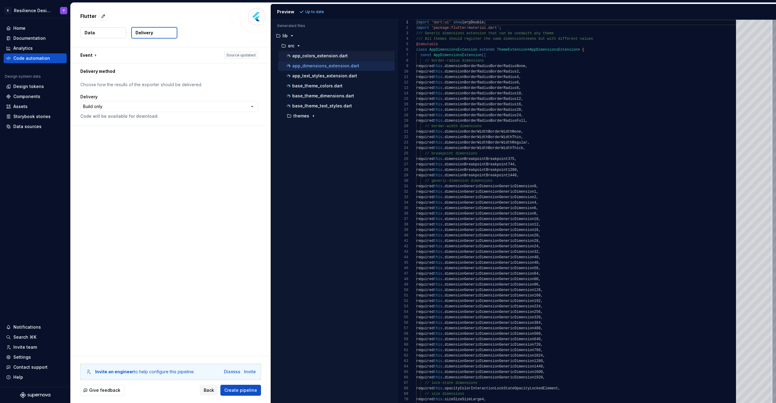
click at [334, 56] on p "app_colors_extension.dart" at bounding box center [319, 55] width 55 height 5
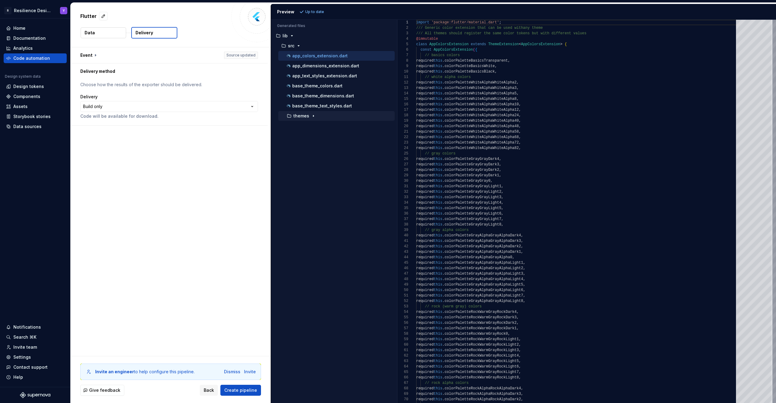
click at [315, 113] on icon "button" at bounding box center [313, 115] width 5 height 5
click at [316, 123] on icon "button" at bounding box center [318, 125] width 5 height 5
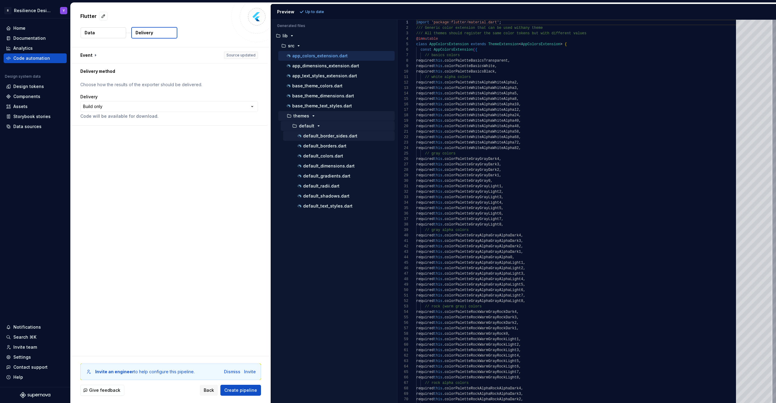
click at [319, 135] on p "default_border_sides.dart" at bounding box center [330, 135] width 54 height 5
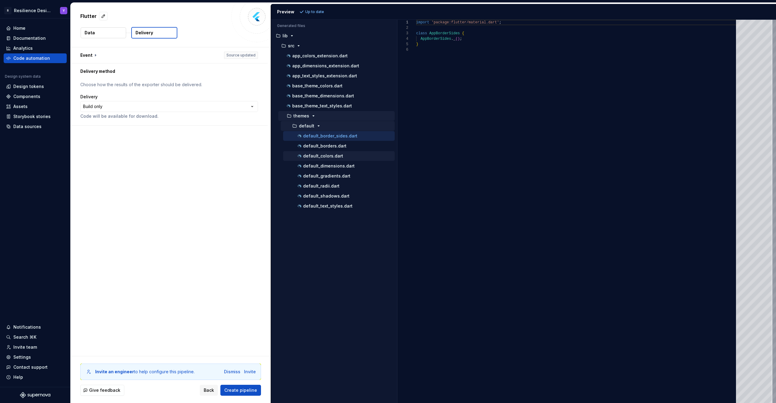
click at [329, 151] on div "default_colors.dart" at bounding box center [339, 156] width 112 height 10
click at [325, 151] on div "default_colors.dart" at bounding box center [339, 156] width 112 height 10
click at [332, 147] on p "default_borders.dart" at bounding box center [324, 145] width 43 height 5
click at [337, 177] on p "default_gradients.dart" at bounding box center [326, 175] width 47 height 5
click at [337, 193] on div "default_shadows.dart" at bounding box center [346, 196] width 98 height 6
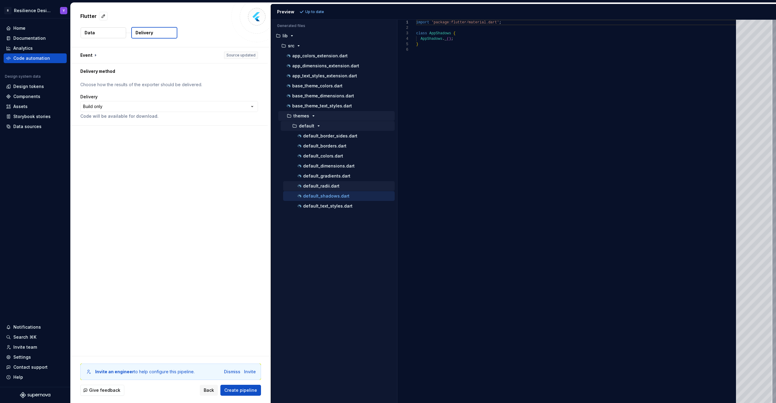
click at [339, 185] on div "default_radii.dart" at bounding box center [346, 186] width 98 height 6
click at [335, 154] on p "default_colors.dart" at bounding box center [323, 155] width 40 height 5
type textarea "**********"
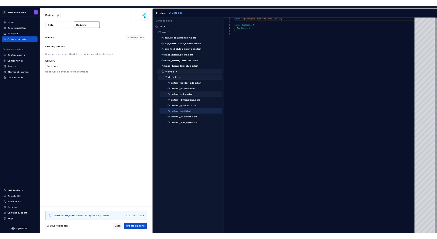
scroll to position [55, 0]
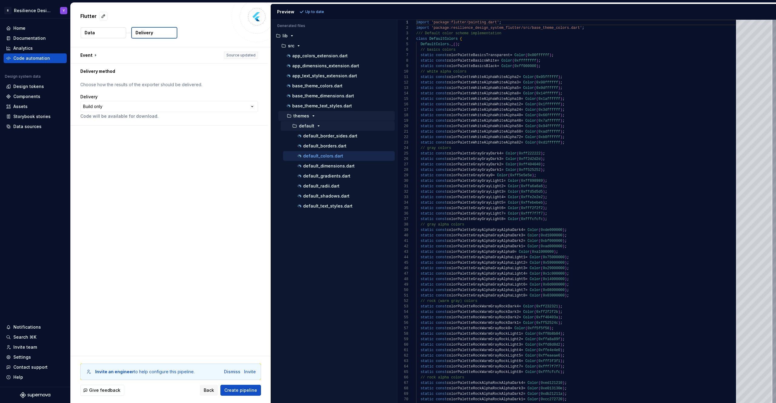
click at [109, 34] on button "Data" at bounding box center [103, 32] width 45 height 11
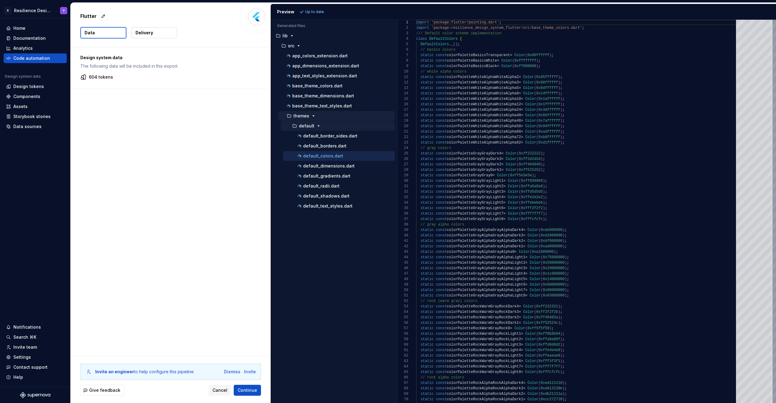
click at [104, 56] on p "Design system data" at bounding box center [169, 58] width 178 height 6
click at [125, 84] on div "Design system data The following data will be included in this export. 604 toke…" at bounding box center [169, 67] width 197 height 41
click at [154, 33] on button "Delivery" at bounding box center [154, 32] width 45 height 11
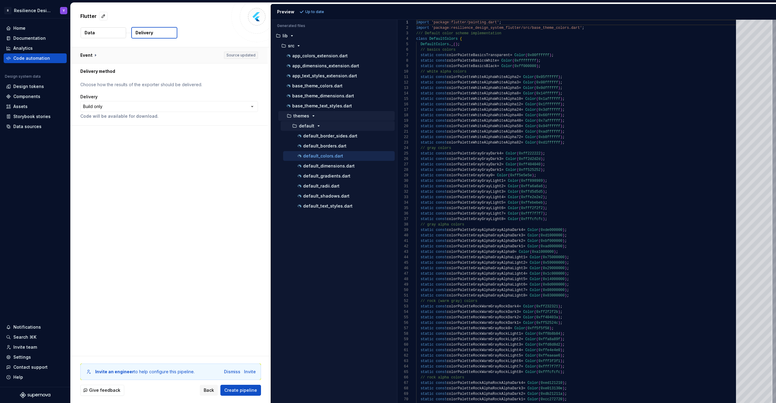
click at [238, 54] on button "button" at bounding box center [169, 55] width 197 height 16
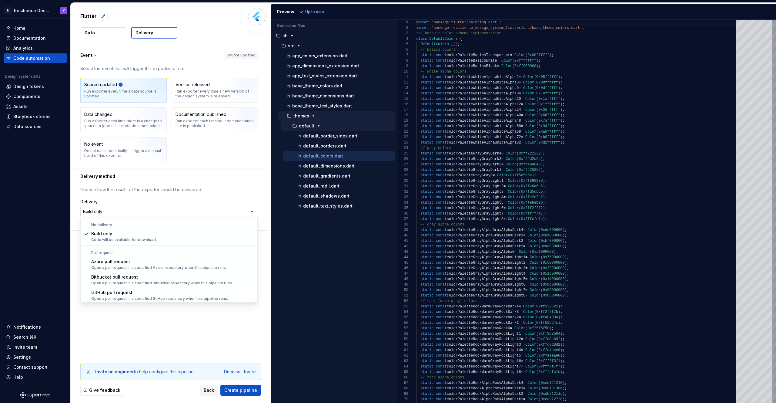
click at [140, 213] on html "**********" at bounding box center [388, 201] width 776 height 403
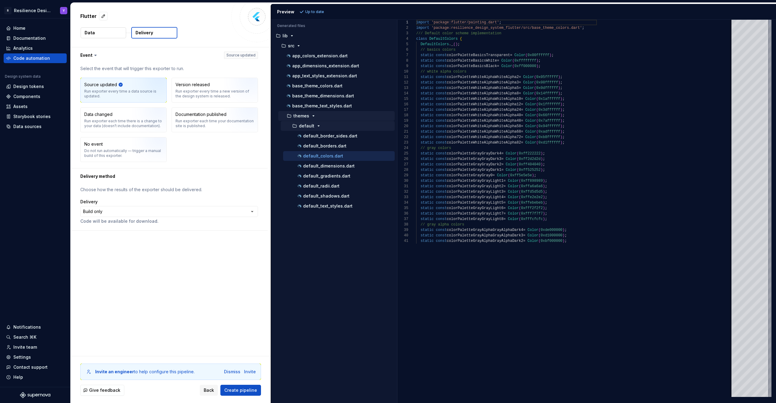
scroll to position [55, 0]
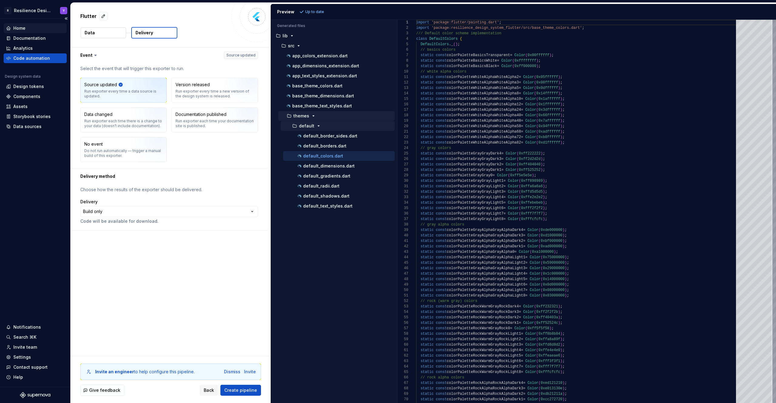
click at [15, 25] on div "Home" at bounding box center [19, 28] width 12 height 6
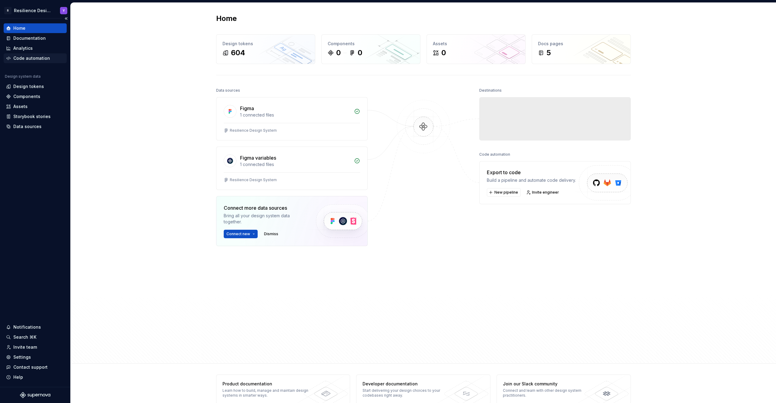
click at [32, 54] on div "Code automation" at bounding box center [35, 58] width 63 height 10
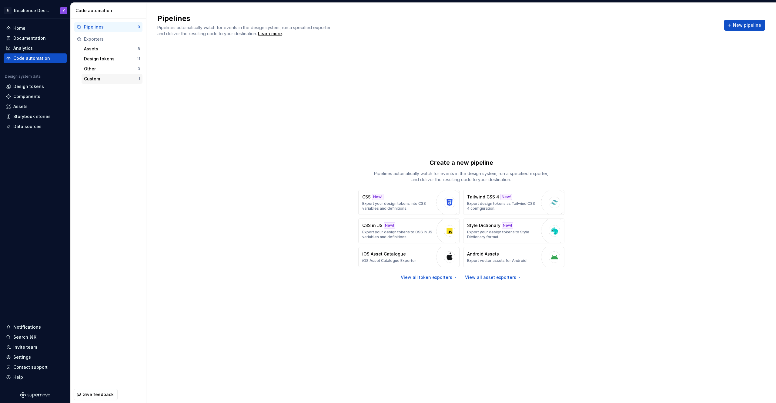
click at [92, 76] on div "Custom" at bounding box center [111, 79] width 55 height 6
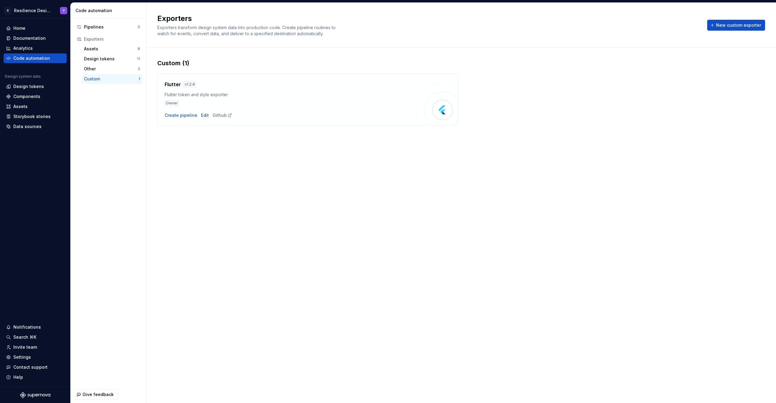
click at [283, 99] on div "Flutter v 1.2.8 Flutter token and style exporter Owner" at bounding box center [290, 93] width 251 height 25
click at [31, 87] on div "Design tokens" at bounding box center [28, 86] width 31 height 6
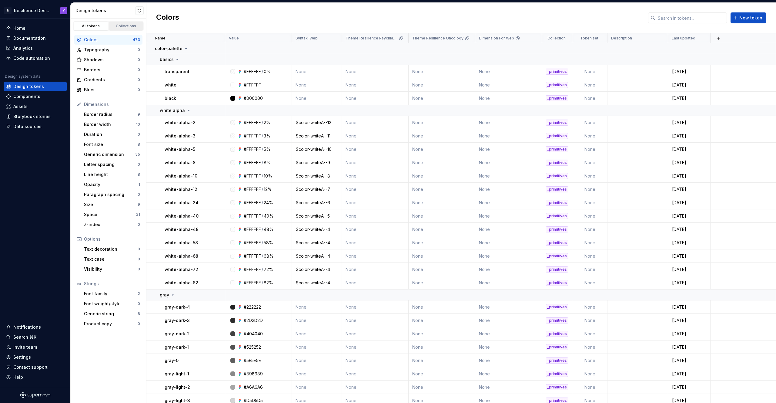
click at [123, 29] on link "Collections" at bounding box center [126, 26] width 35 height 9
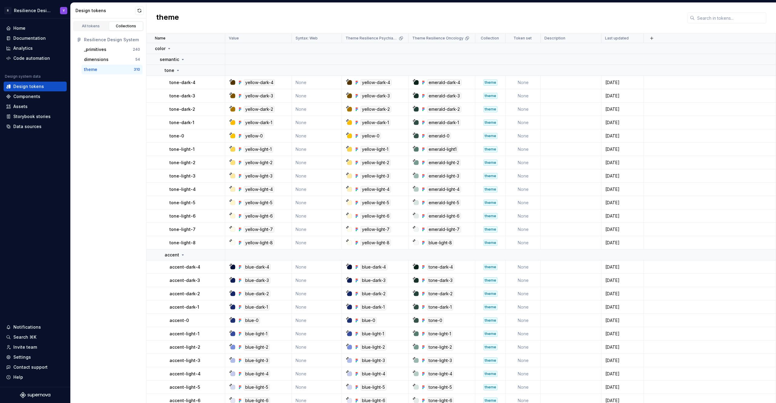
click at [106, 66] on div "theme" at bounding box center [109, 69] width 50 height 6
drag, startPoint x: 453, startPoint y: 38, endPoint x: 418, endPoint y: 39, distance: 35.2
click at [418, 39] on p "Theme Resilience Oncology" at bounding box center [437, 38] width 51 height 5
drag, startPoint x: 351, startPoint y: 39, endPoint x: 390, endPoint y: 39, distance: 38.5
click at [390, 39] on p "Theme Resilience Psychiatry" at bounding box center [372, 38] width 52 height 5
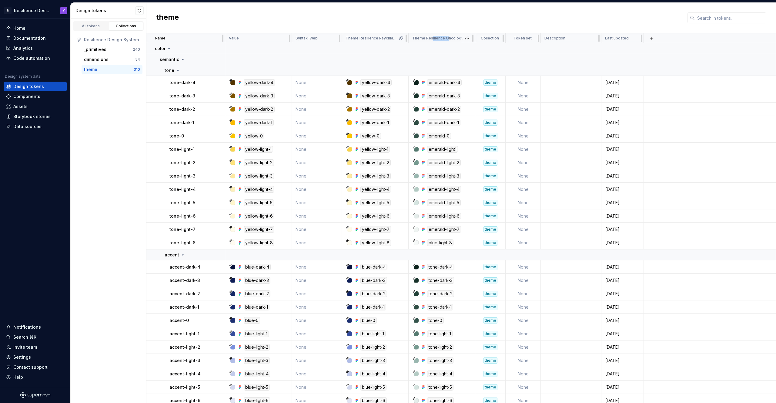
drag, startPoint x: 431, startPoint y: 39, endPoint x: 445, endPoint y: 38, distance: 14.6
click at [446, 38] on p "Theme Resilience Oncology" at bounding box center [437, 38] width 51 height 5
drag, startPoint x: 151, startPoint y: 82, endPoint x: 195, endPoint y: 84, distance: 43.7
click at [195, 84] on td "tone-dark-4" at bounding box center [185, 82] width 79 height 13
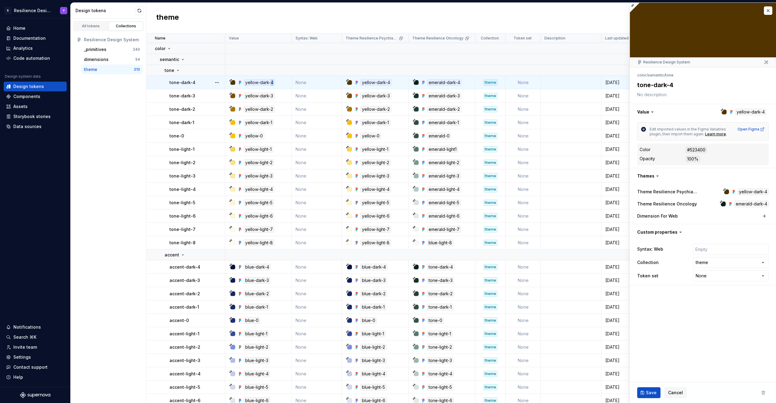
drag, startPoint x: 279, startPoint y: 81, endPoint x: 265, endPoint y: 82, distance: 14.6
click at [269, 82] on div "yellow-dark-4" at bounding box center [260, 82] width 62 height 7
type textarea "*"
click at [767, 8] on button "button" at bounding box center [768, 10] width 8 height 8
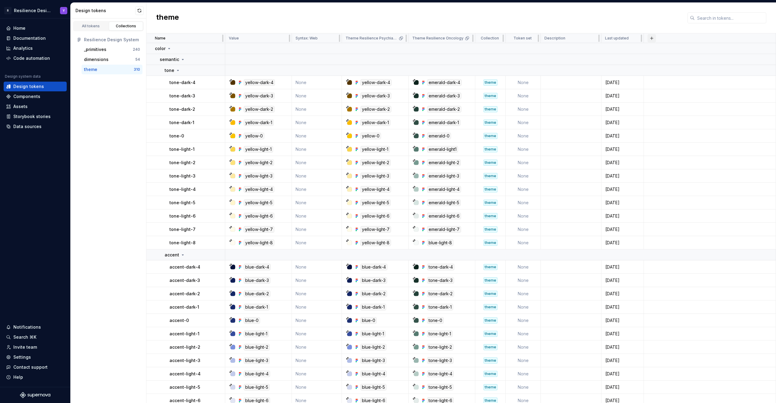
click at [652, 38] on button "button" at bounding box center [652, 38] width 8 height 8
click at [642, 27] on div "theme" at bounding box center [461, 18] width 630 height 31
click at [439, 39] on p "Theme Resilience Oncology" at bounding box center [437, 38] width 51 height 5
click at [466, 36] on html "R Resilience Design System Y Home Documentation Analytics Code automation Desig…" at bounding box center [388, 201] width 776 height 403
click at [503, 49] on span "Edit theme" at bounding box center [493, 50] width 39 height 6
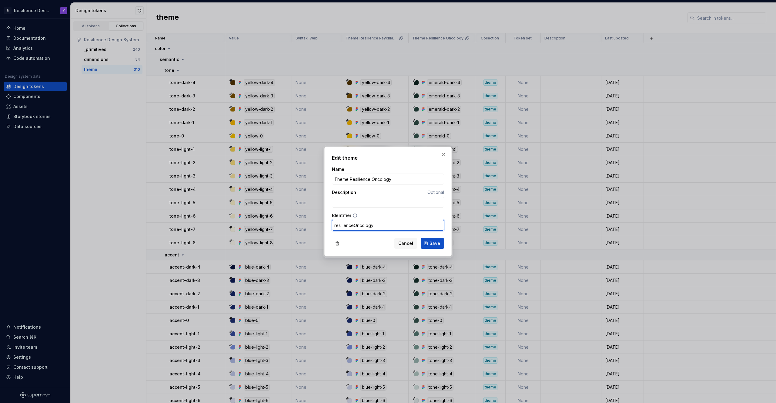
click at [382, 227] on input "resilienceOncology" at bounding box center [388, 225] width 112 height 11
click at [403, 240] on span "Cancel" at bounding box center [405, 243] width 15 height 6
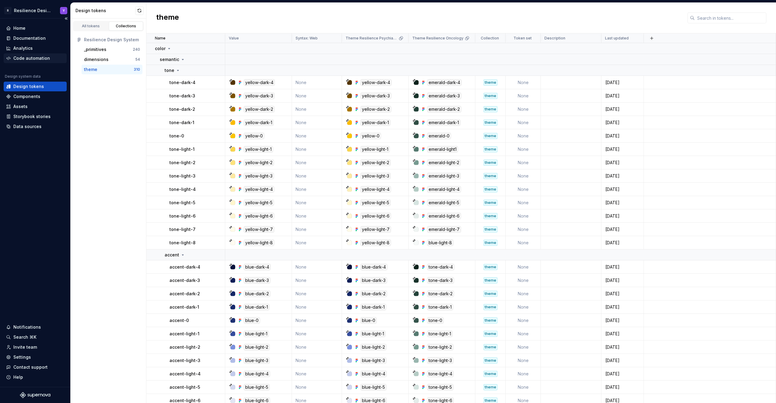
click at [36, 57] on div "Code automation" at bounding box center [31, 58] width 37 height 6
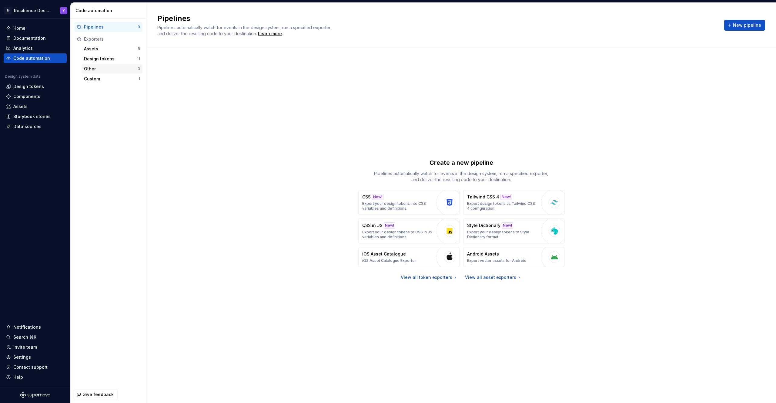
click at [101, 69] on div "Other" at bounding box center [111, 69] width 54 height 6
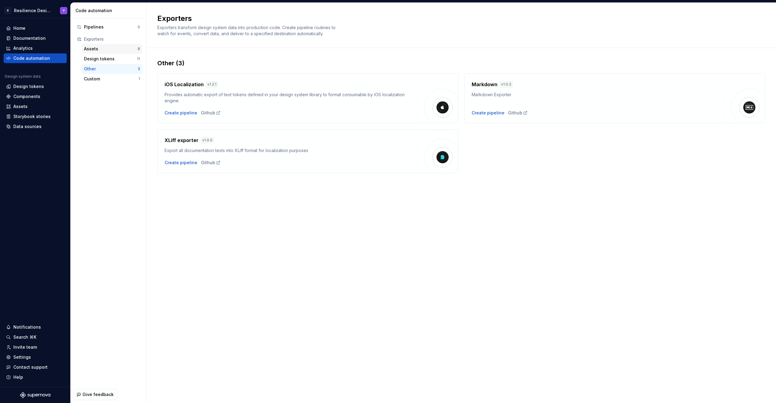
click at [108, 47] on div "Assets" at bounding box center [111, 49] width 54 height 6
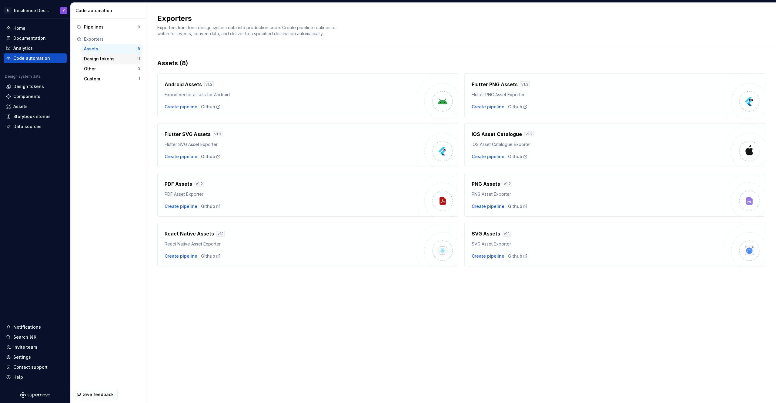
click at [109, 58] on div "Design tokens" at bounding box center [110, 59] width 53 height 6
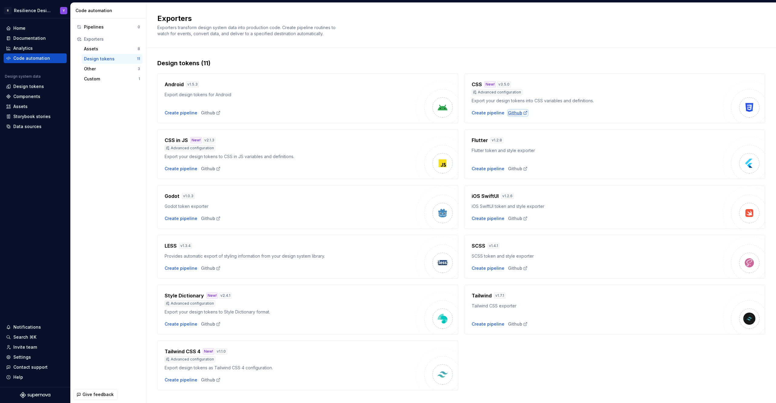
click at [513, 111] on div "Github" at bounding box center [518, 113] width 20 height 6
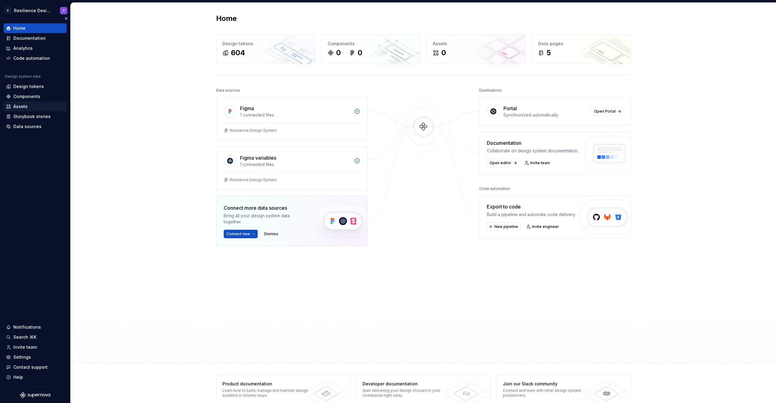
click at [35, 103] on div "Assets" at bounding box center [35, 106] width 58 height 6
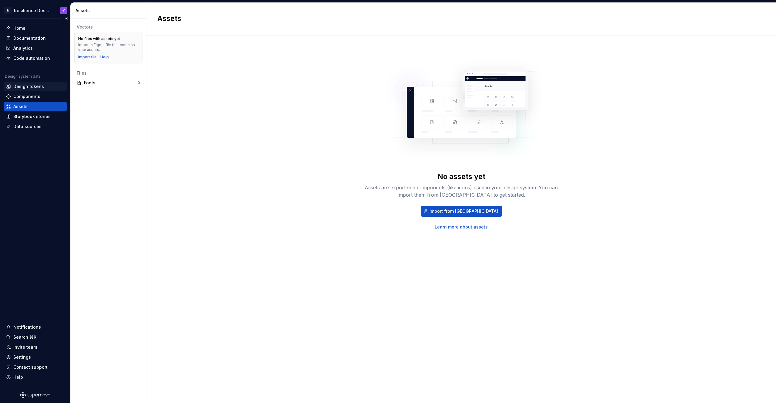
click at [28, 84] on div "Design tokens" at bounding box center [28, 86] width 31 height 6
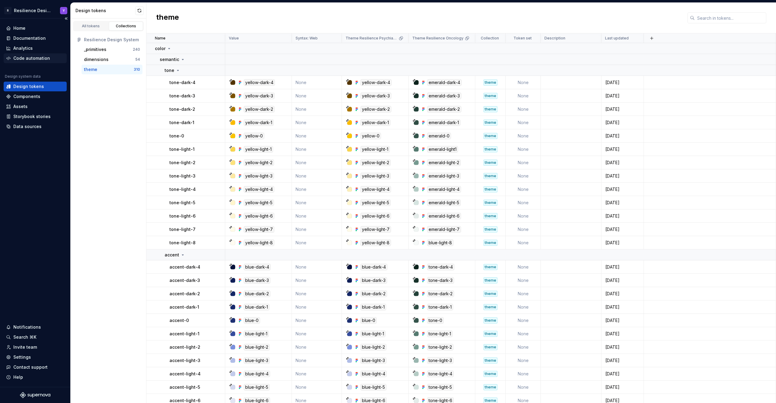
click at [38, 57] on div "Code automation" at bounding box center [31, 58] width 37 height 6
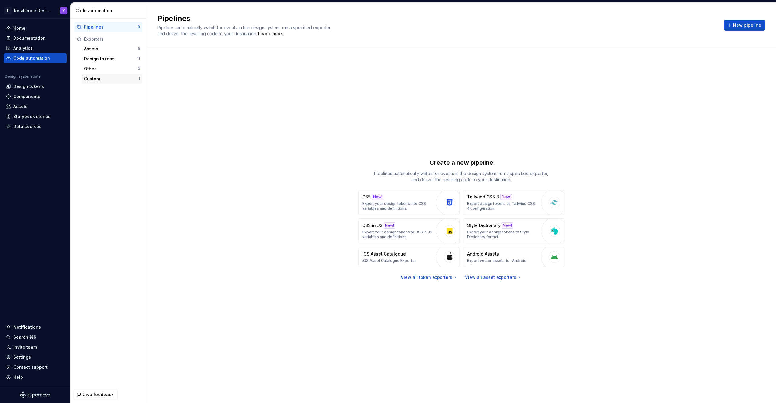
click at [105, 79] on div "Custom" at bounding box center [111, 79] width 55 height 6
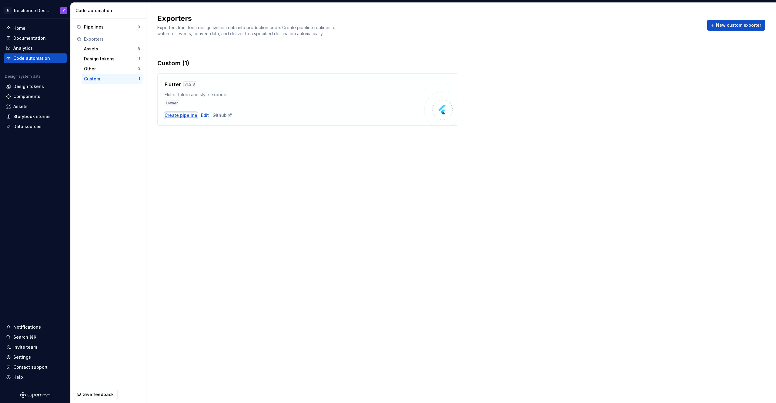
click at [181, 113] on div "Create pipeline" at bounding box center [181, 115] width 33 height 6
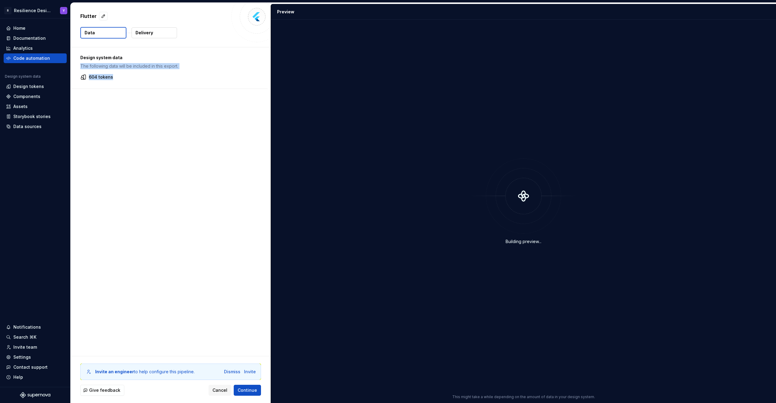
drag, startPoint x: 111, startPoint y: 79, endPoint x: 81, endPoint y: 61, distance: 34.9
click at [81, 61] on div "Design system data The following data will be included in this export. 604 toke…" at bounding box center [169, 67] width 197 height 41
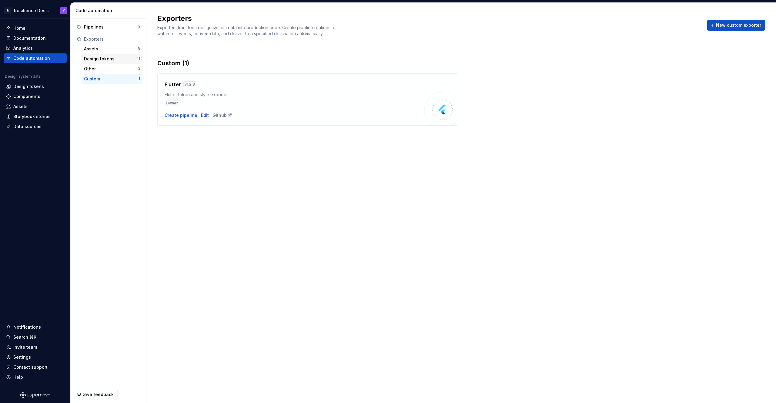
click at [102, 60] on div "Design tokens" at bounding box center [110, 59] width 53 height 6
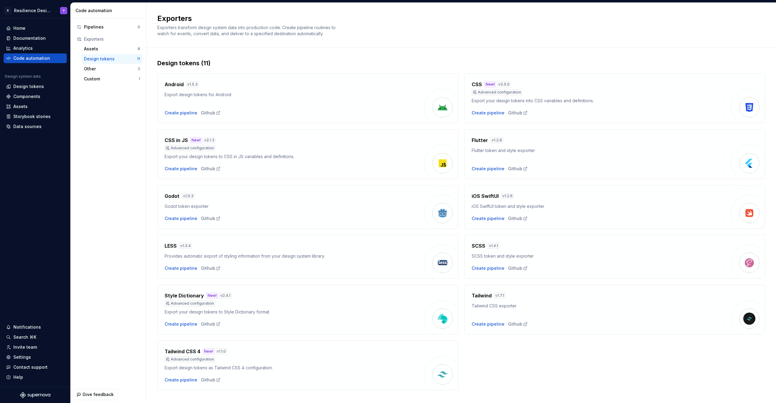
click at [509, 145] on div "Flutter v 1.2.8 Flutter token and style exporter" at bounding box center [597, 144] width 251 height 17
click at [481, 169] on div "Create pipeline" at bounding box center [488, 169] width 33 height 6
click at [489, 114] on div "Create pipeline" at bounding box center [488, 113] width 33 height 6
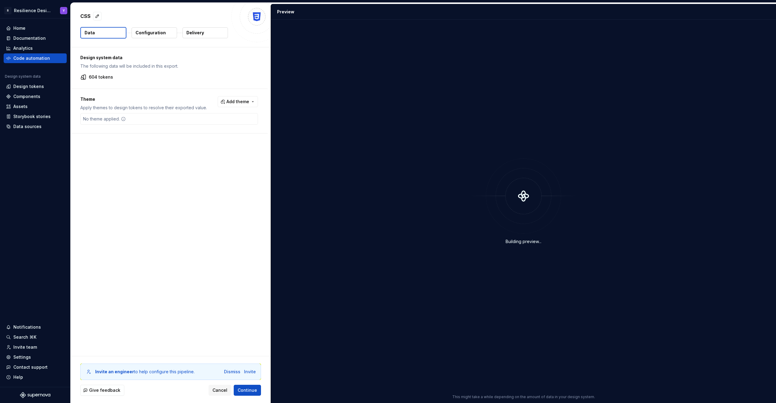
click at [142, 118] on div "No theme applied." at bounding box center [169, 119] width 178 height 12
drag, startPoint x: 134, startPoint y: 118, endPoint x: 127, endPoint y: 107, distance: 12.8
click at [105, 112] on div "Theme Apply themes to design tokens to resolve their exported value. Add theme …" at bounding box center [169, 111] width 197 height 44
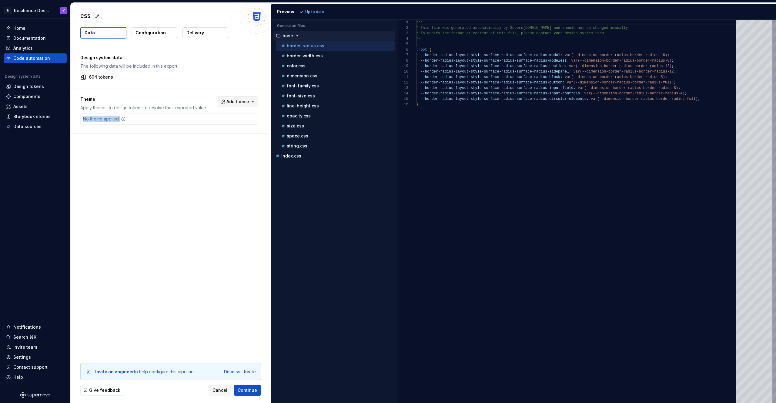
click at [234, 99] on span "Add theme" at bounding box center [238, 102] width 23 height 6
click at [240, 209] on html "R Resilience Design System Y Home Documentation Analytics Code automation Desig…" at bounding box center [388, 201] width 776 height 403
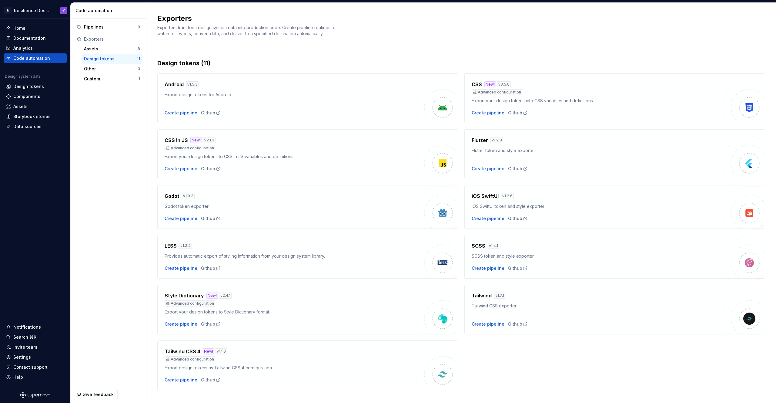
click at [465, 177] on div "Flutter v 1.2.8 Flutter token and style exporter Create pipeline Github" at bounding box center [615, 154] width 301 height 50
click at [183, 324] on div "Create pipeline" at bounding box center [181, 324] width 33 height 6
click at [177, 113] on div "Create pipeline" at bounding box center [181, 113] width 33 height 6
click at [489, 169] on div "Create pipeline" at bounding box center [488, 169] width 33 height 6
click at [516, 169] on div "Github" at bounding box center [518, 169] width 20 height 6
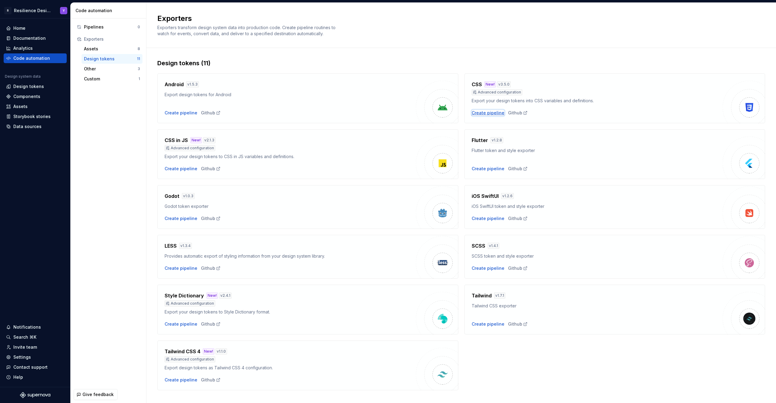
click at [480, 112] on div "Create pipeline" at bounding box center [488, 113] width 33 height 6
click at [488, 169] on div "Create pipeline" at bounding box center [488, 169] width 33 height 6
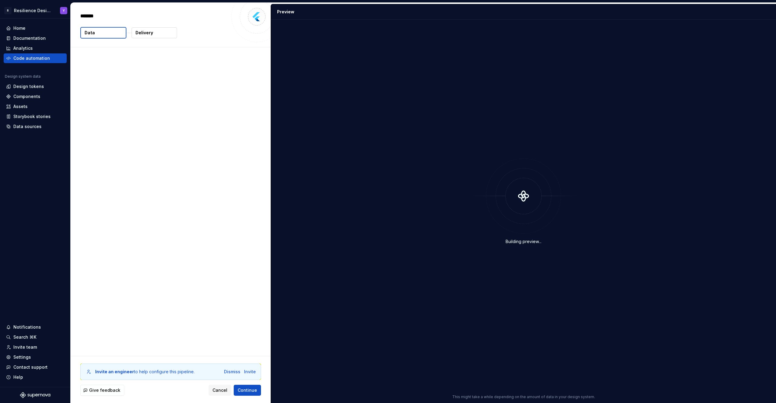
type textarea "*"
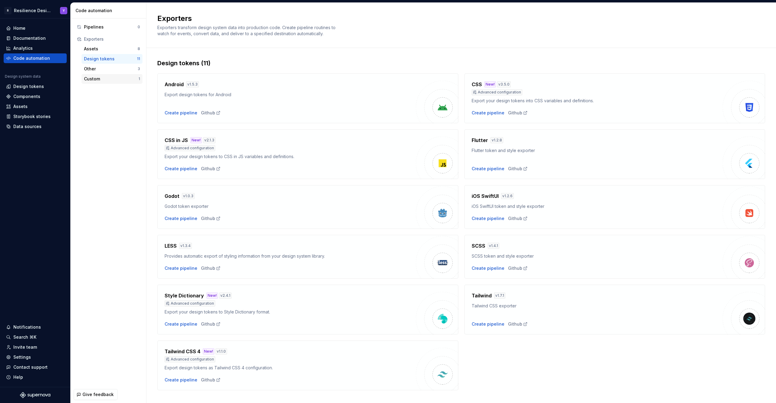
click at [110, 81] on div "Custom" at bounding box center [111, 79] width 55 height 6
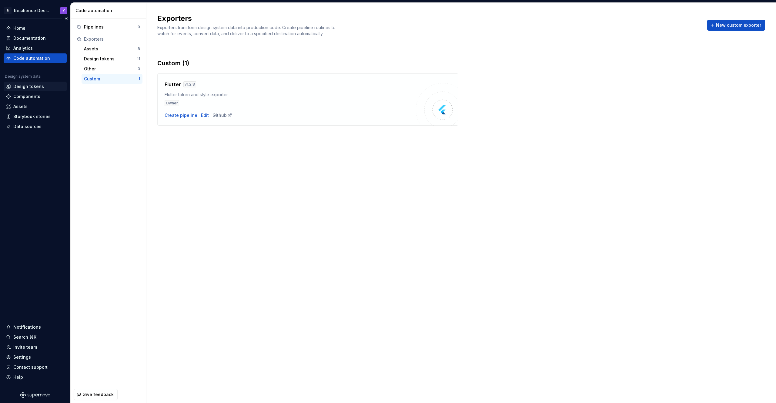
click at [23, 85] on div "Design tokens" at bounding box center [28, 86] width 31 height 6
